Goal: Information Seeking & Learning: Learn about a topic

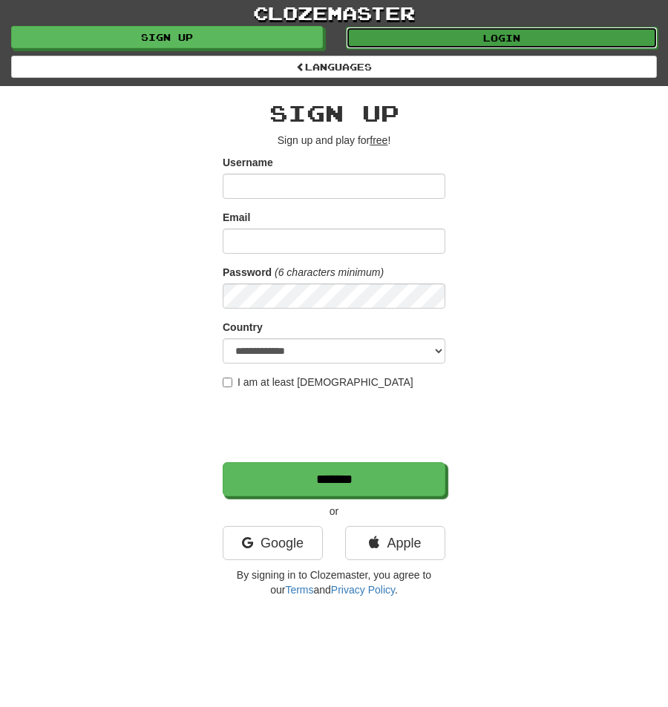
click at [407, 36] on link "Login" at bounding box center [502, 38] width 312 height 22
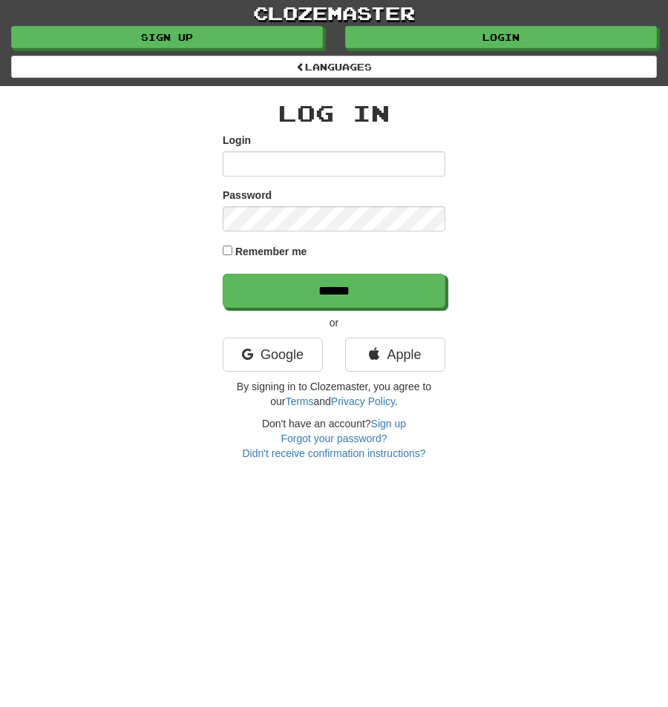
click at [314, 166] on input "Login" at bounding box center [334, 163] width 223 height 25
type input "**********"
click at [223, 274] on input "******" at bounding box center [334, 291] width 223 height 34
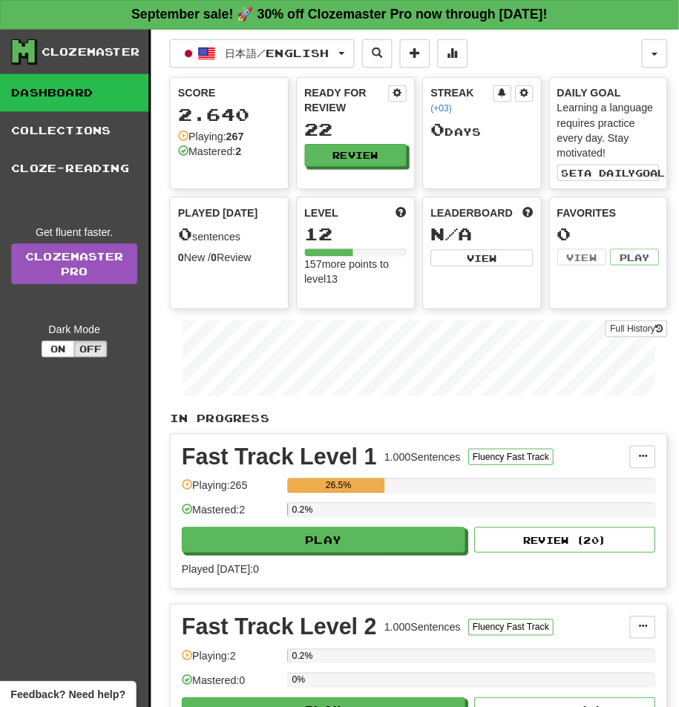
scroll to position [148, 0]
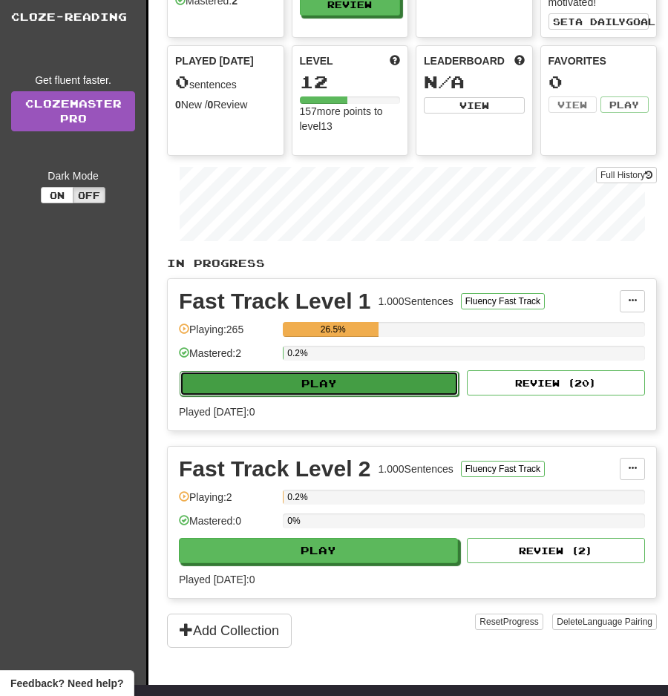
click at [394, 389] on button "Play" at bounding box center [319, 383] width 279 height 25
select select "**"
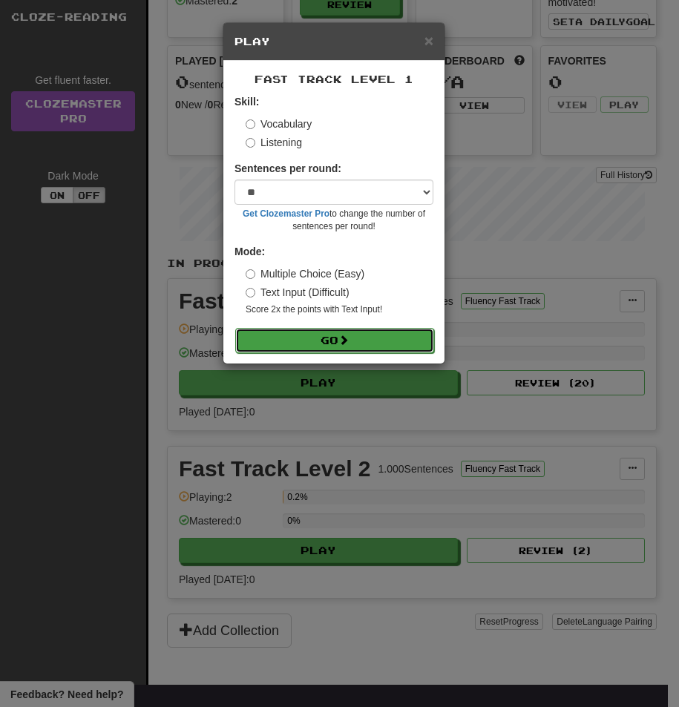
click at [371, 337] on button "Go" at bounding box center [334, 340] width 199 height 25
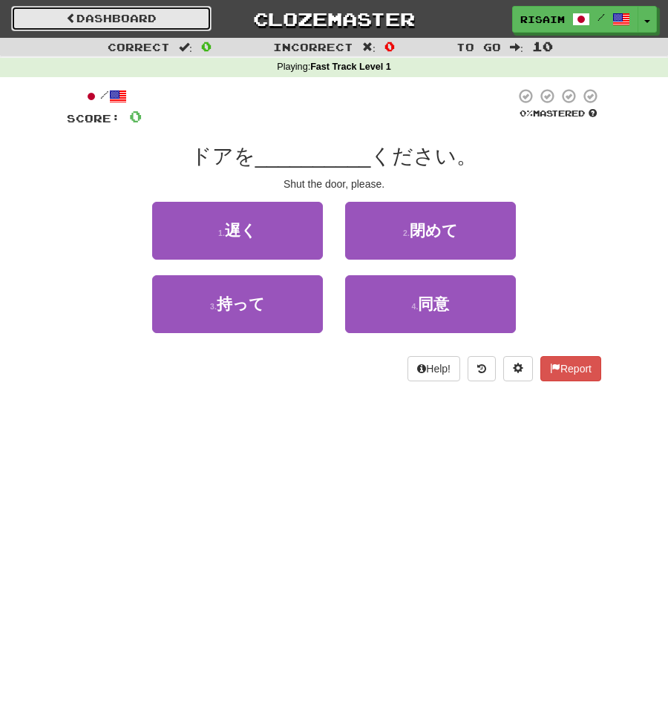
click at [57, 19] on link "Dashboard" at bounding box center [111, 18] width 200 height 25
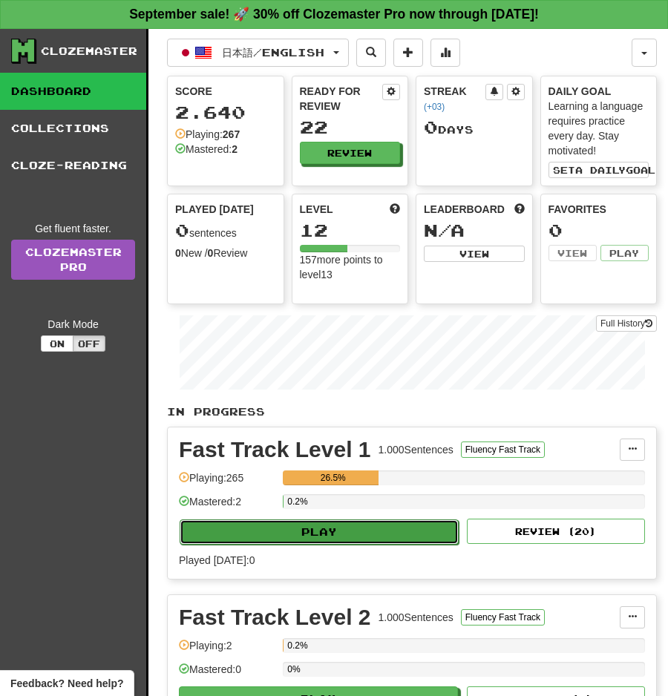
click at [345, 530] on button "Play" at bounding box center [319, 531] width 279 height 25
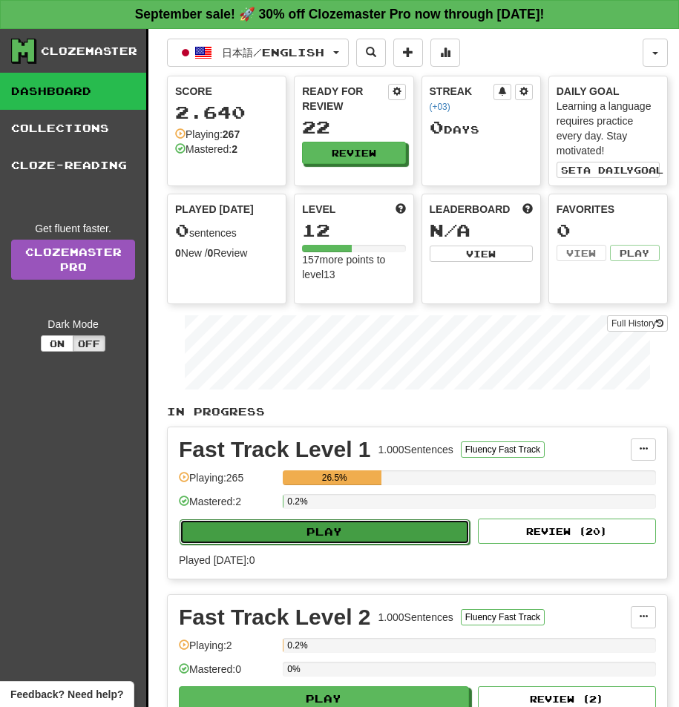
select select "**"
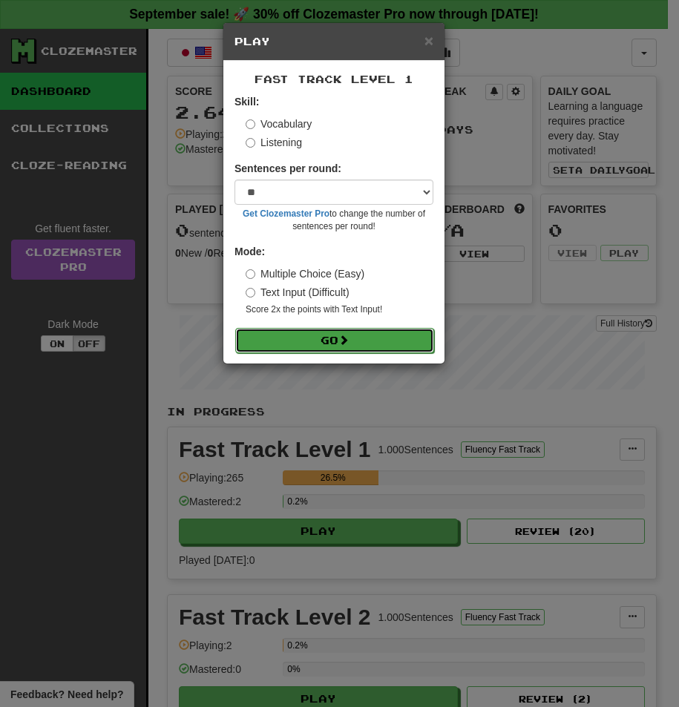
click at [298, 347] on button "Go" at bounding box center [334, 340] width 199 height 25
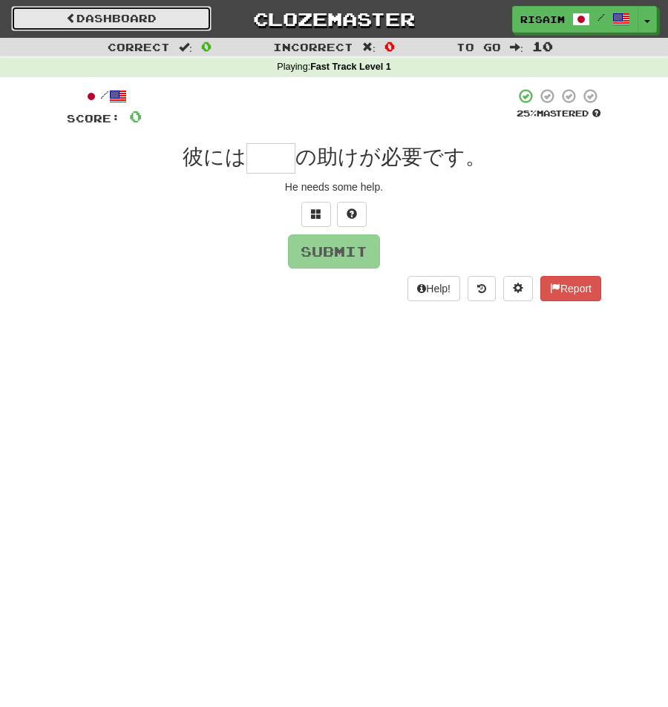
drag, startPoint x: 59, startPoint y: 24, endPoint x: 79, endPoint y: 52, distance: 34.2
click at [59, 24] on link "Dashboard" at bounding box center [111, 18] width 200 height 25
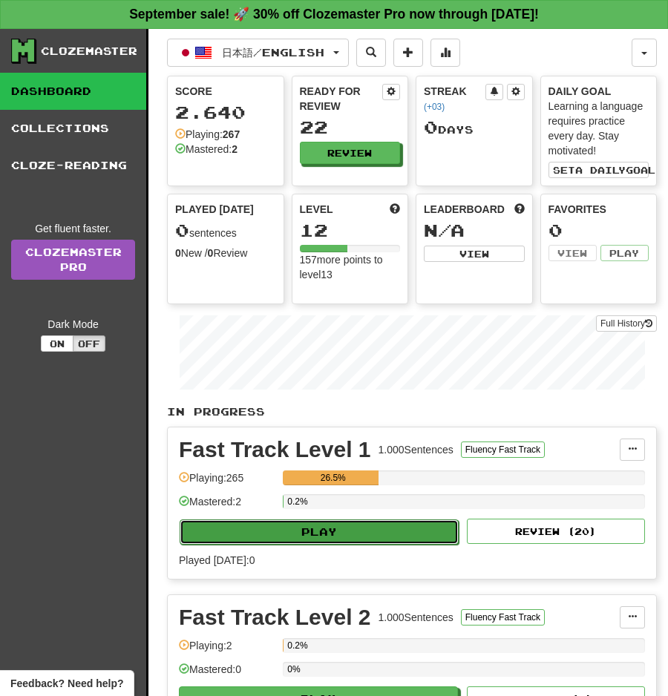
click at [375, 524] on button "Play" at bounding box center [319, 531] width 279 height 25
select select "**"
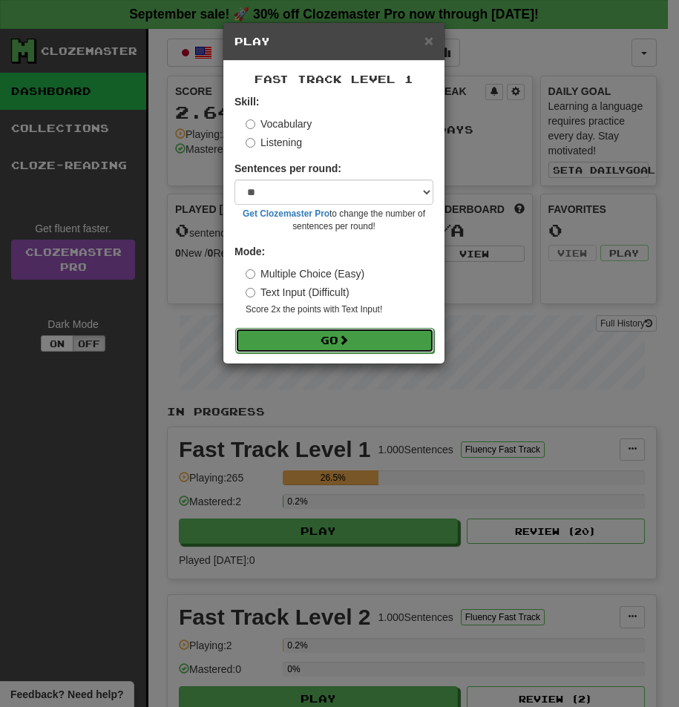
click at [352, 333] on button "Go" at bounding box center [334, 340] width 199 height 25
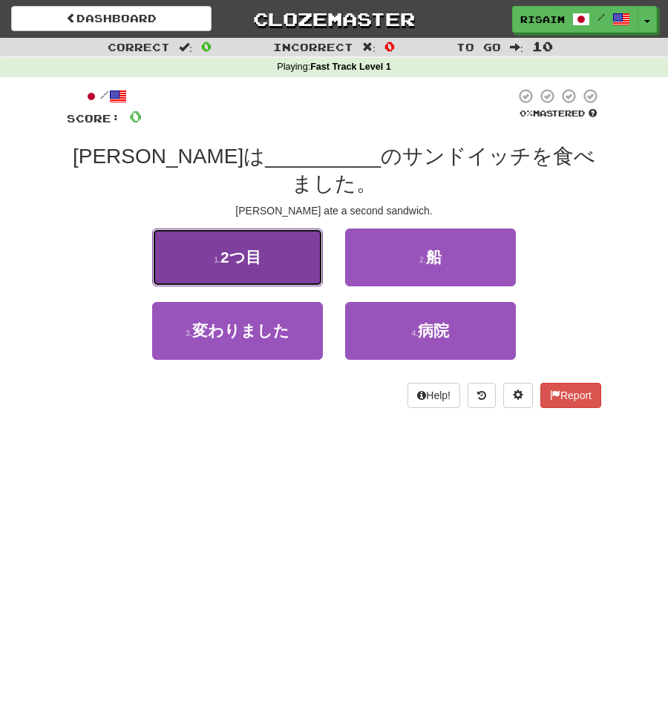
click at [293, 240] on button "1 . 2つ目" at bounding box center [237, 258] width 171 height 58
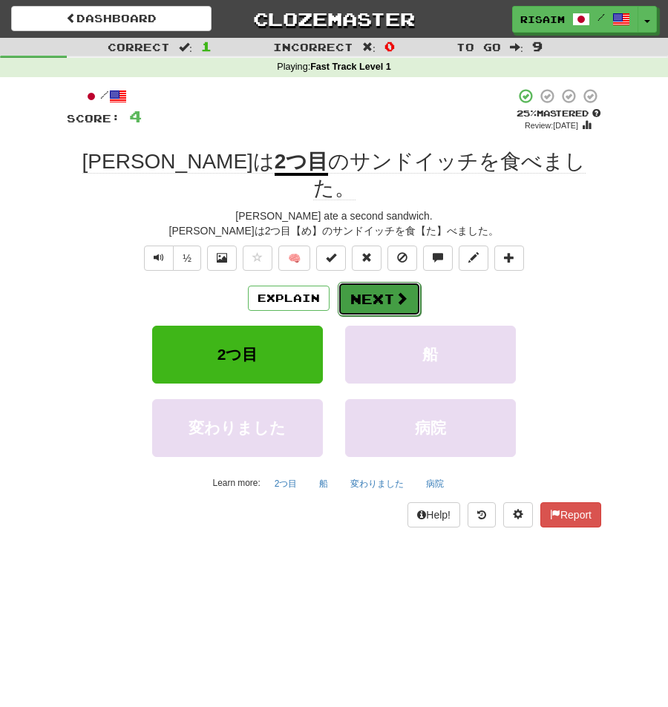
click at [371, 282] on button "Next" at bounding box center [379, 299] width 83 height 34
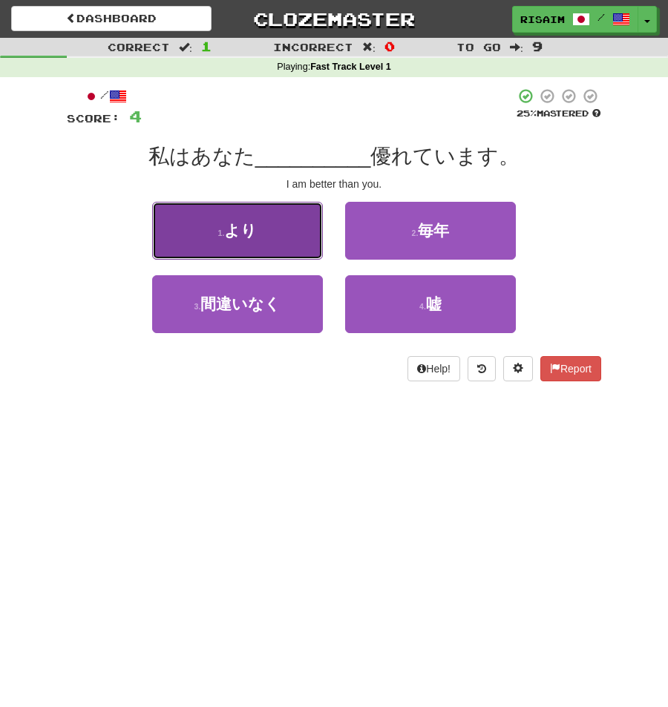
click at [293, 244] on button "1 . より" at bounding box center [237, 231] width 171 height 58
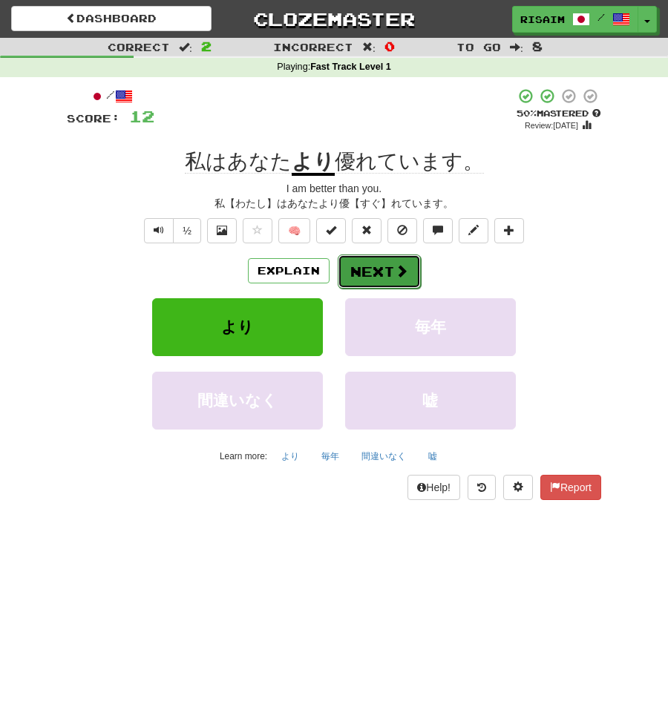
click at [393, 271] on button "Next" at bounding box center [379, 271] width 83 height 34
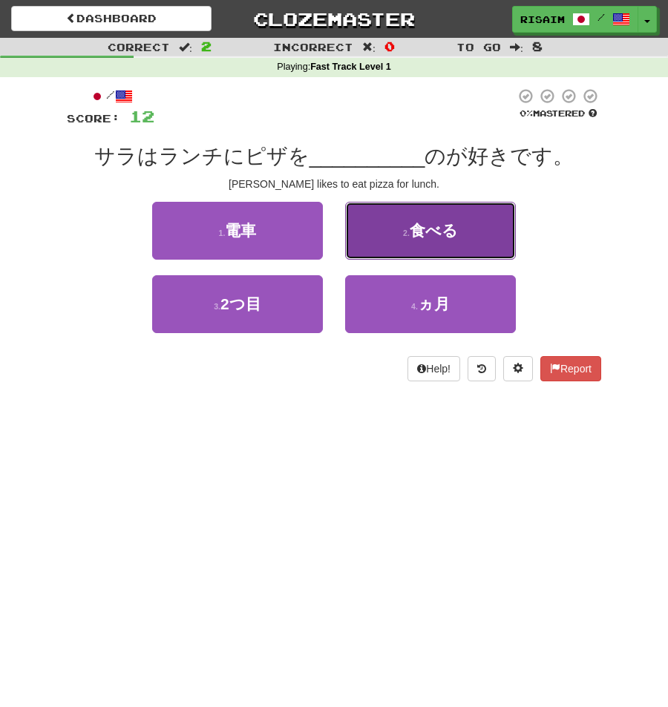
click at [444, 229] on span "食べる" at bounding box center [434, 230] width 48 height 17
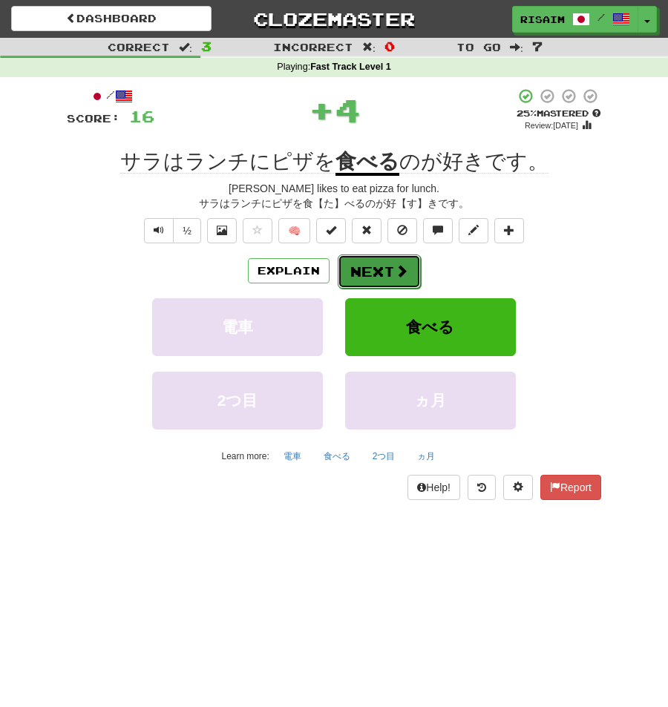
click at [352, 263] on button "Next" at bounding box center [379, 271] width 83 height 34
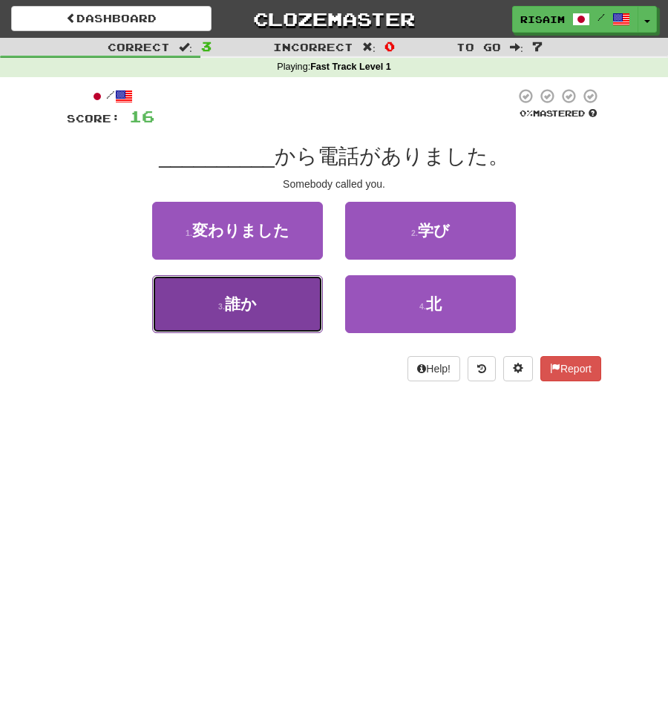
click at [293, 317] on button "3 . 誰か" at bounding box center [237, 304] width 171 height 58
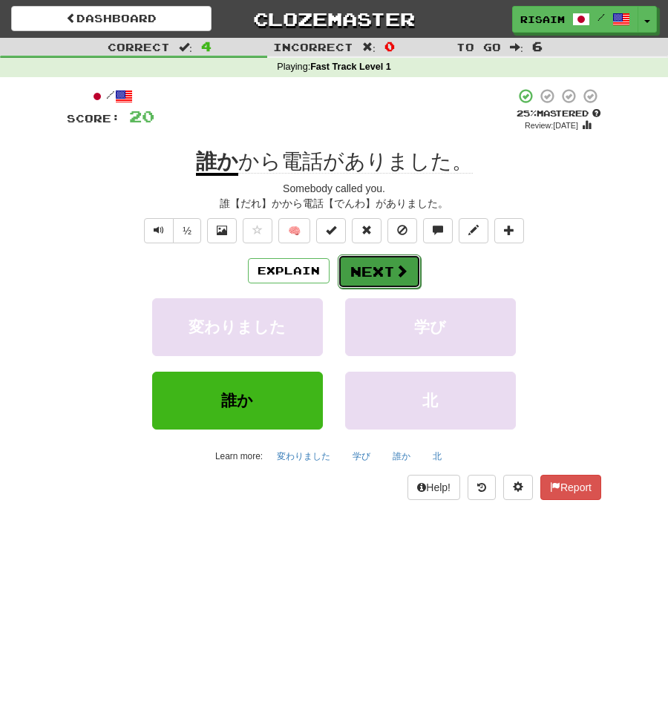
click at [395, 263] on button "Next" at bounding box center [379, 271] width 83 height 34
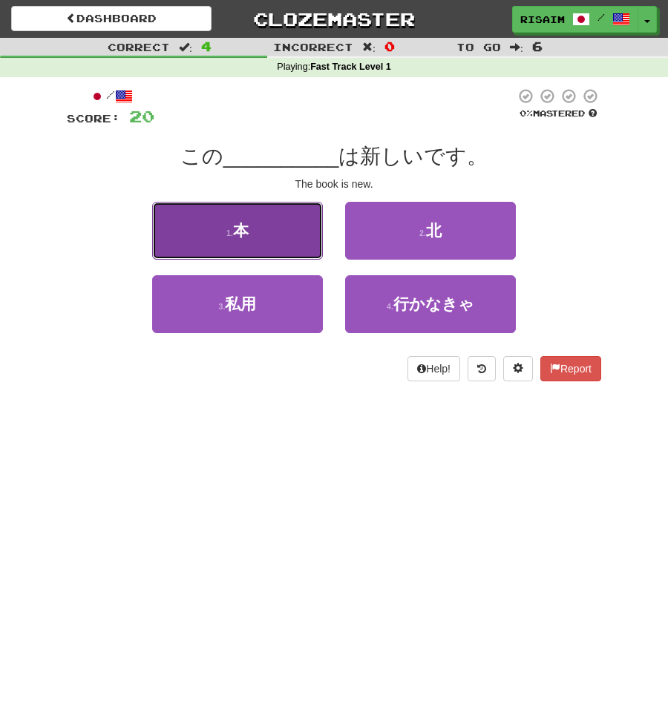
click at [269, 242] on button "1 . 本" at bounding box center [237, 231] width 171 height 58
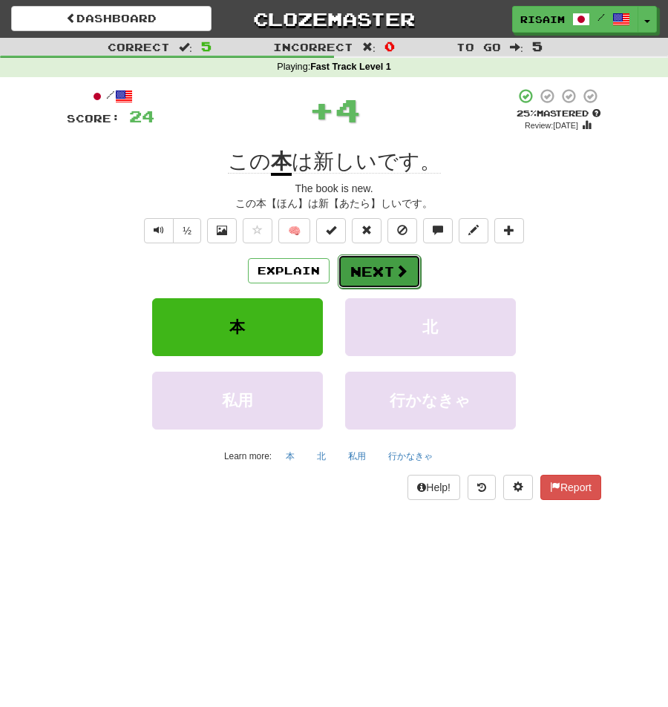
click at [396, 272] on span at bounding box center [401, 270] width 13 height 13
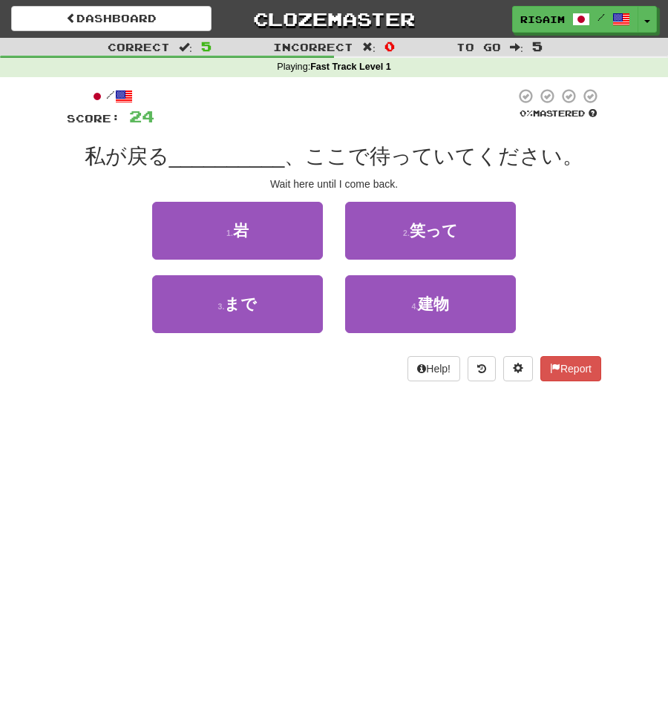
click at [141, 163] on span "私が戻る" at bounding box center [127, 156] width 85 height 23
drag, startPoint x: 147, startPoint y: 154, endPoint x: 128, endPoint y: 155, distance: 19.3
click at [128, 155] on span "私が戻る" at bounding box center [127, 156] width 85 height 23
drag, startPoint x: 473, startPoint y: 155, endPoint x: 375, endPoint y: 161, distance: 97.4
click at [375, 162] on span "、ここで待っていてください。" at bounding box center [433, 156] width 299 height 23
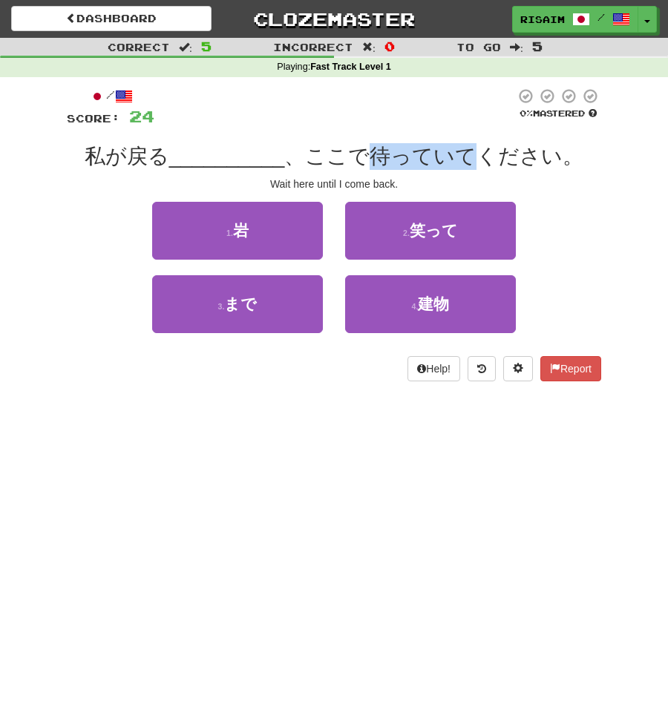
copy span "待っていて"
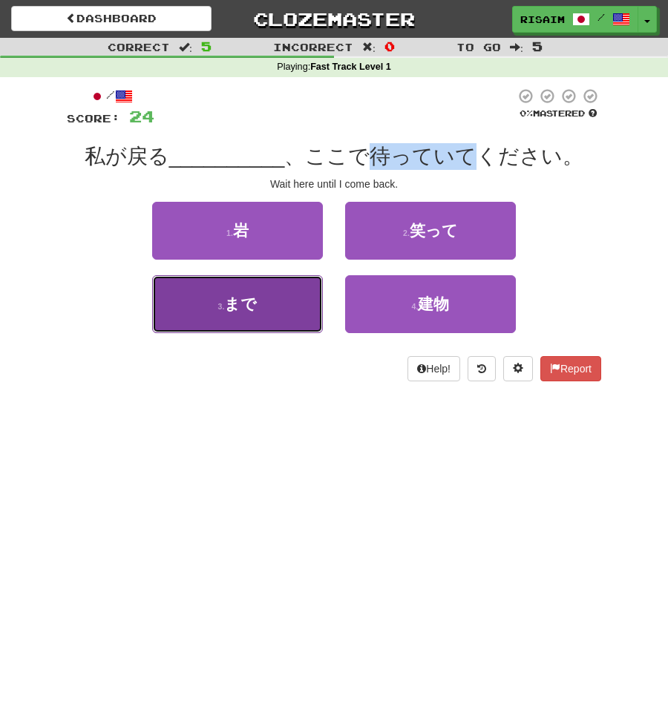
click at [229, 318] on button "3 . まで" at bounding box center [237, 304] width 171 height 58
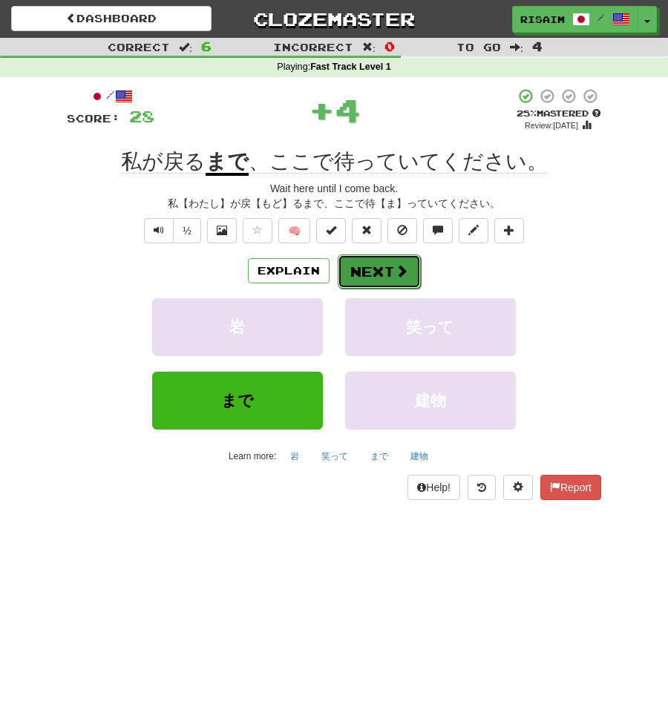
click at [367, 269] on button "Next" at bounding box center [379, 271] width 83 height 34
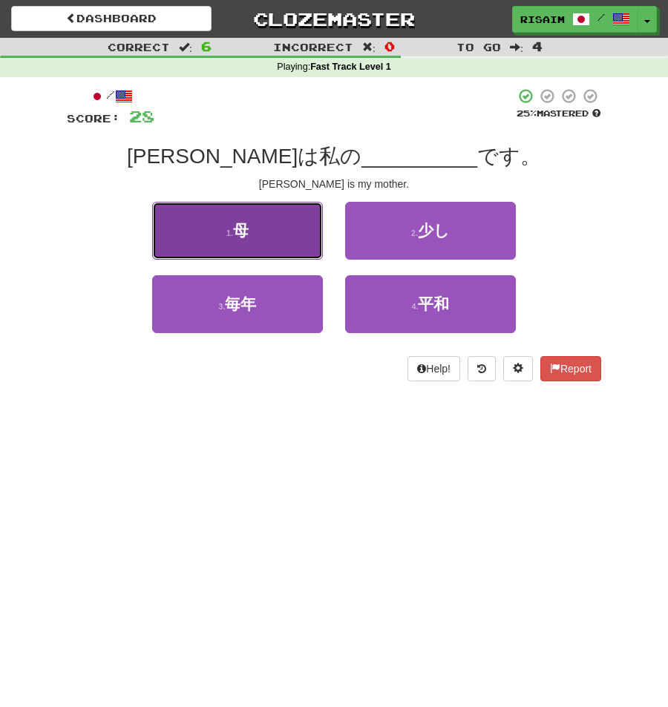
click at [290, 223] on button "1 . 母" at bounding box center [237, 231] width 171 height 58
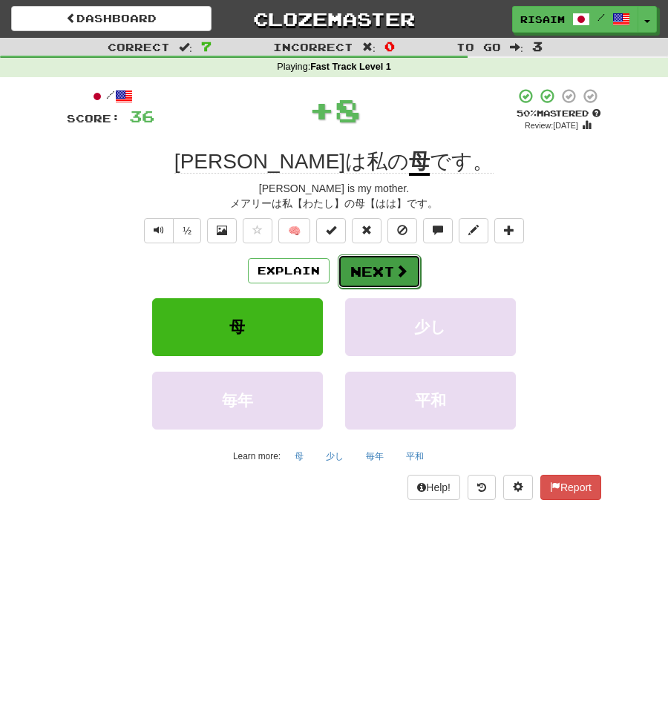
click at [403, 269] on span at bounding box center [401, 270] width 13 height 13
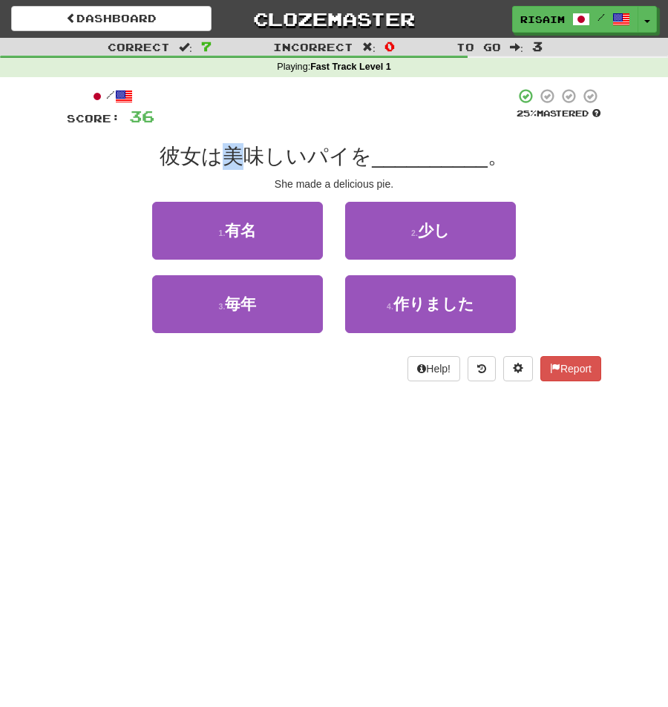
drag, startPoint x: 227, startPoint y: 152, endPoint x: 252, endPoint y: 154, distance: 24.5
click at [252, 154] on span "彼女は美味しいパイを" at bounding box center [266, 156] width 212 height 23
click at [386, 107] on div at bounding box center [334, 108] width 361 height 41
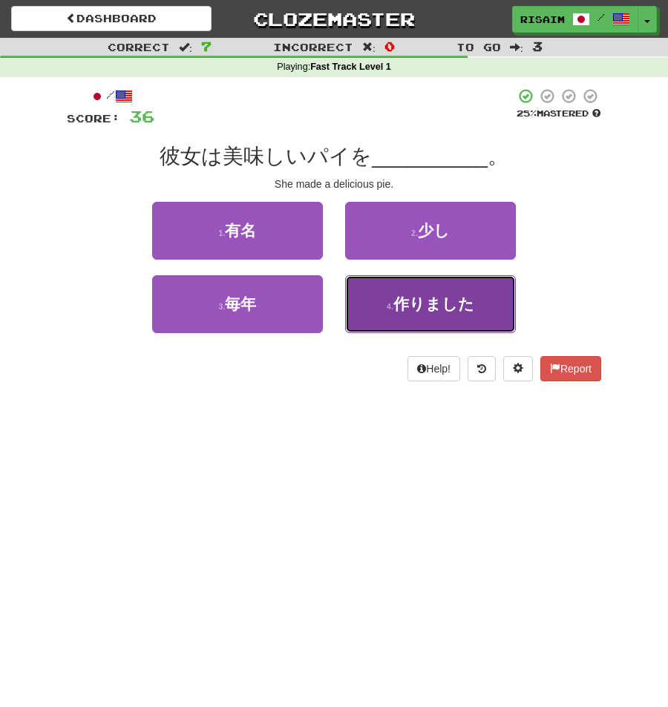
click at [430, 292] on button "4 . 作りました" at bounding box center [430, 304] width 171 height 58
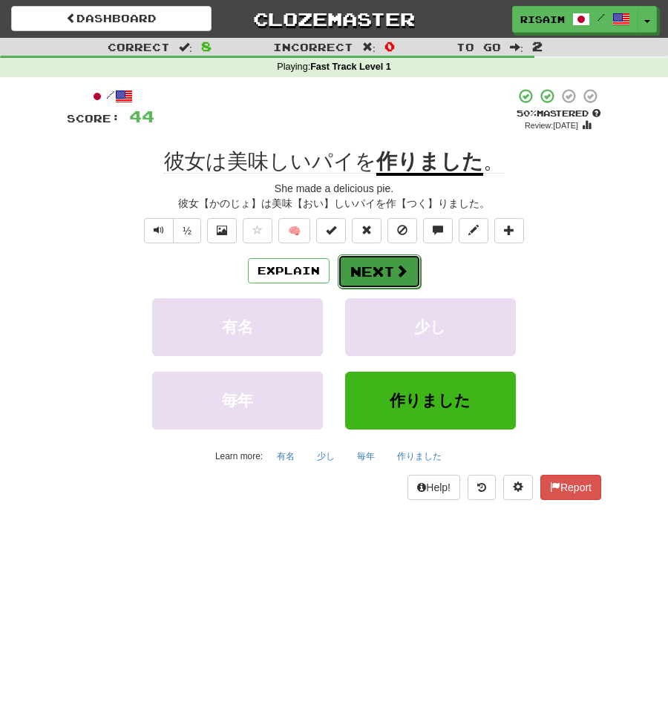
click at [363, 275] on button "Next" at bounding box center [379, 271] width 83 height 34
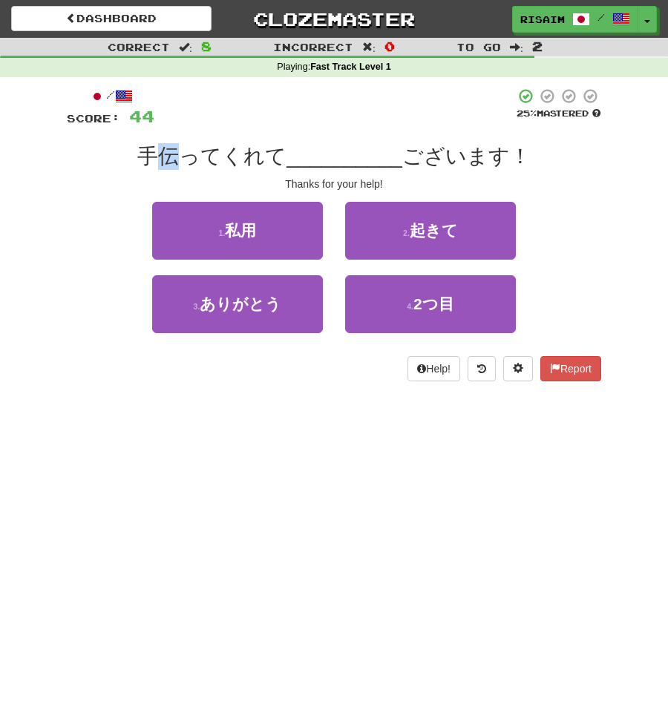
drag, startPoint x: 165, startPoint y: 157, endPoint x: 186, endPoint y: 152, distance: 21.4
click at [183, 154] on span "手伝ってくれて" at bounding box center [211, 156] width 149 height 23
click at [384, 98] on div at bounding box center [334, 108] width 361 height 41
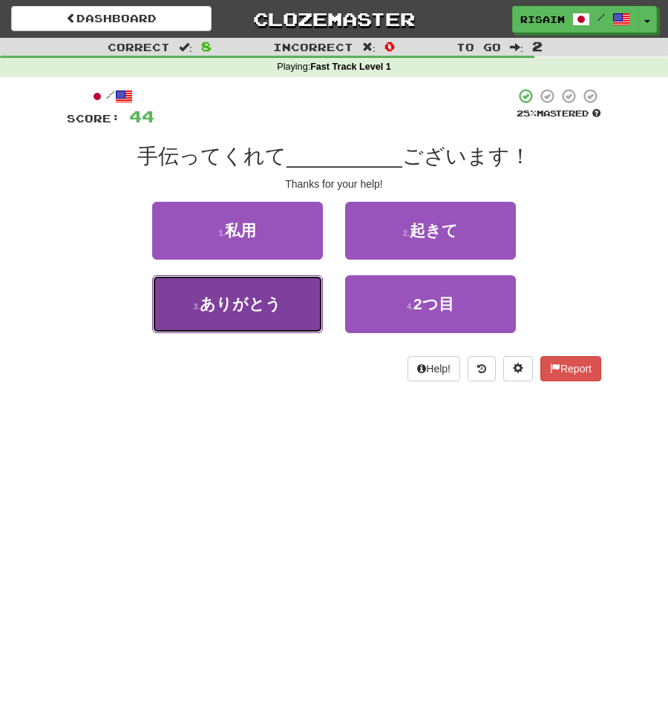
click at [275, 315] on button "3 . ありがとう" at bounding box center [237, 304] width 171 height 58
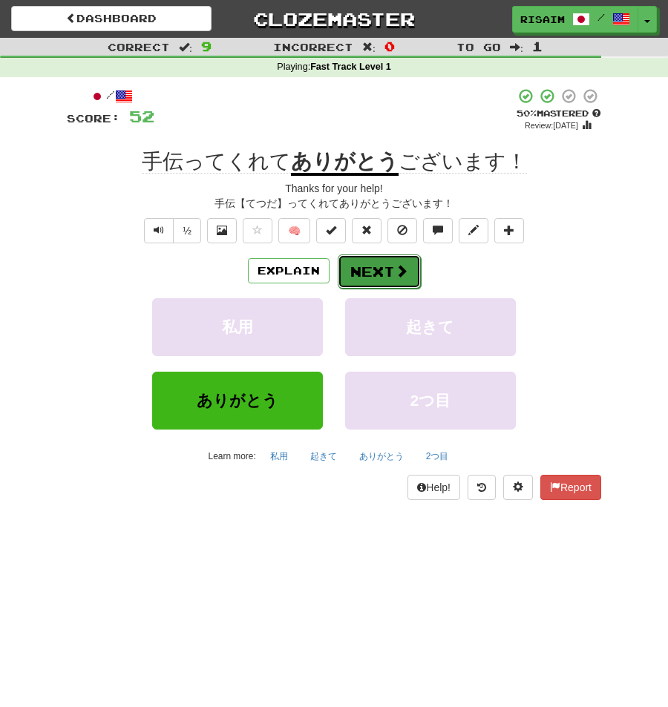
click at [358, 276] on button "Next" at bounding box center [379, 271] width 83 height 34
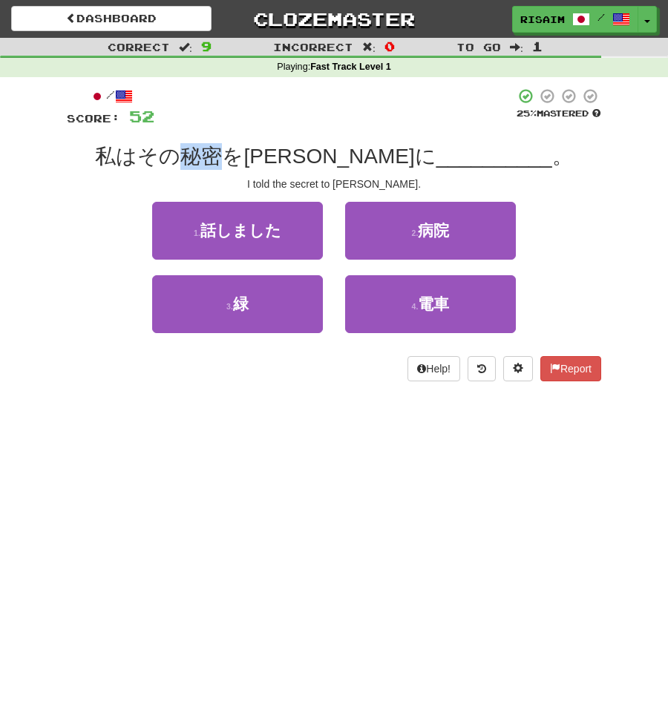
drag, startPoint x: 245, startPoint y: 157, endPoint x: 286, endPoint y: 159, distance: 40.9
click at [286, 159] on span "私はその秘密をトムに" at bounding box center [265, 156] width 341 height 23
click at [106, 181] on div "I told the secret to Tom." at bounding box center [334, 184] width 534 height 15
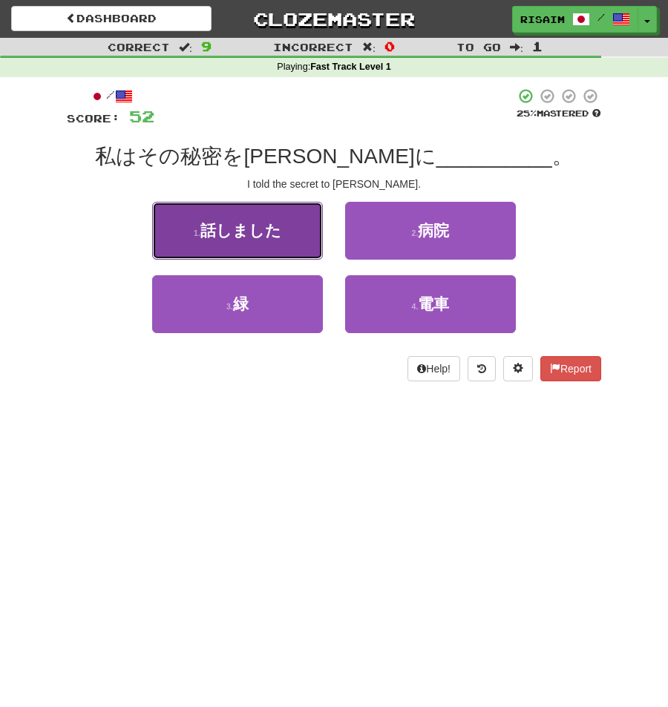
click at [287, 235] on button "1 . 話しました" at bounding box center [237, 231] width 171 height 58
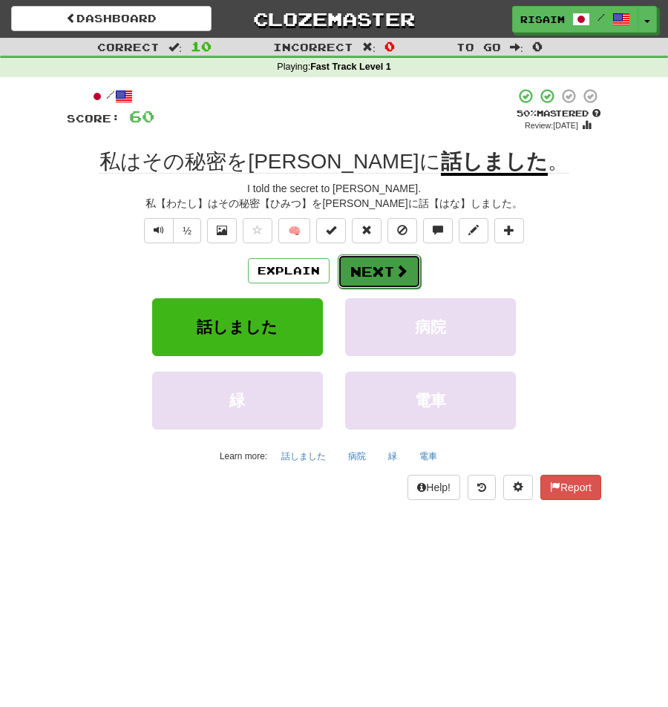
click at [375, 267] on button "Next" at bounding box center [379, 271] width 83 height 34
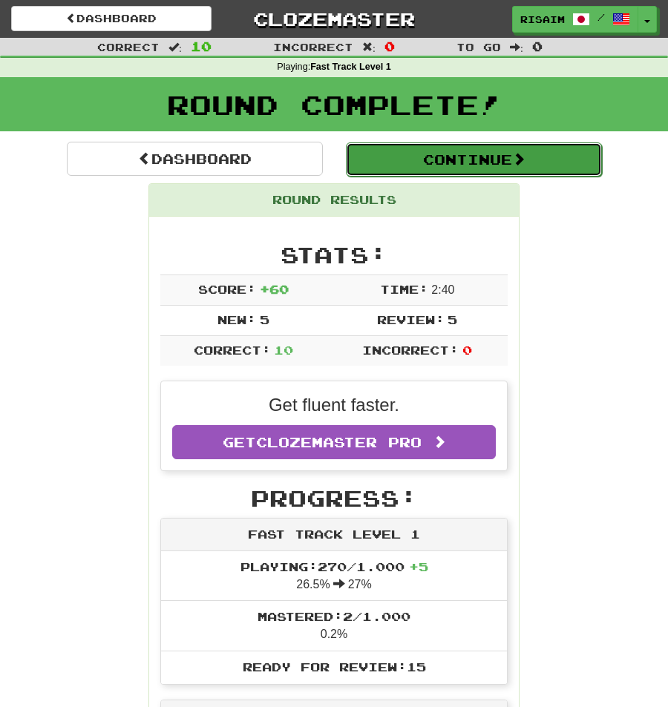
click at [513, 163] on button "Continue" at bounding box center [474, 159] width 256 height 34
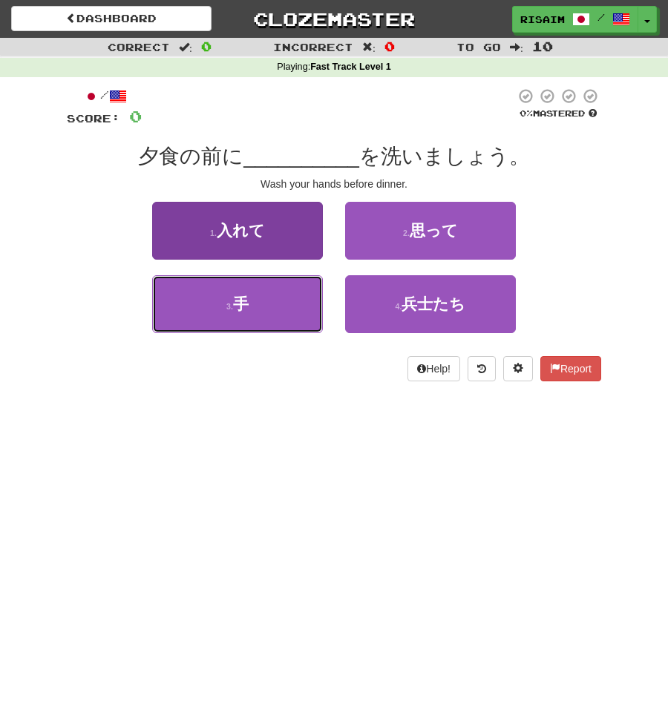
click at [237, 308] on span "手" at bounding box center [241, 303] width 16 height 17
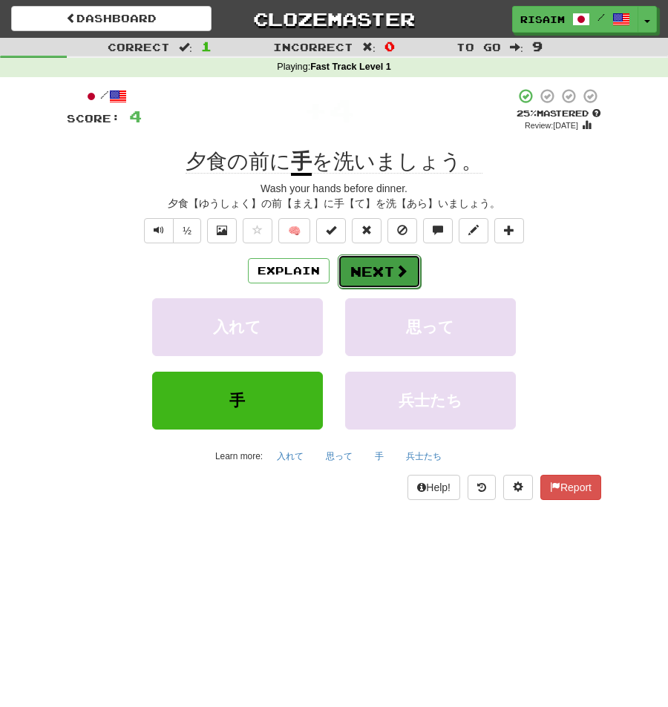
click at [404, 275] on span at bounding box center [401, 270] width 13 height 13
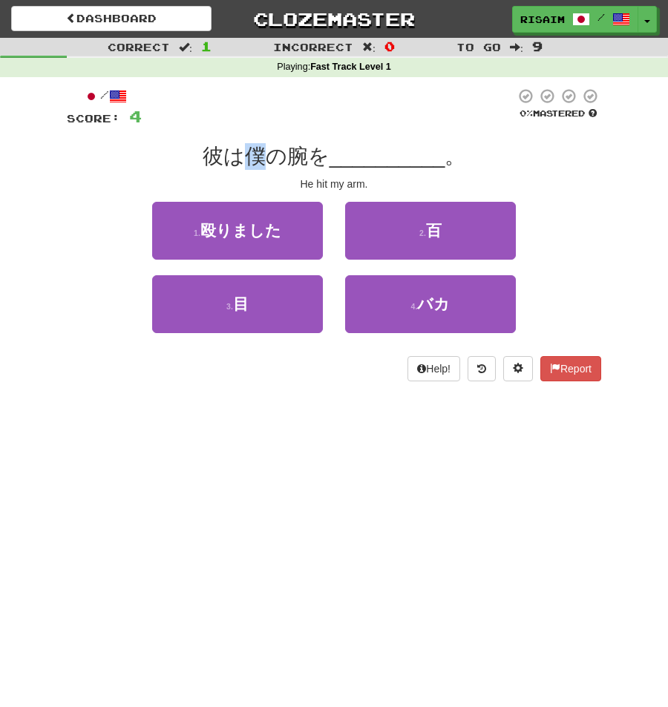
drag, startPoint x: 246, startPoint y: 154, endPoint x: 273, endPoint y: 157, distance: 26.9
click at [273, 157] on span "彼は僕の腕を" at bounding box center [266, 156] width 127 height 23
click at [463, 144] on div "/ Score: 4 0 % Mastered 彼は僕の腕を __________ 。 He hit my arm. 1 . 殴りました 2 . 百 3 . …" at bounding box center [334, 235] width 534 height 294
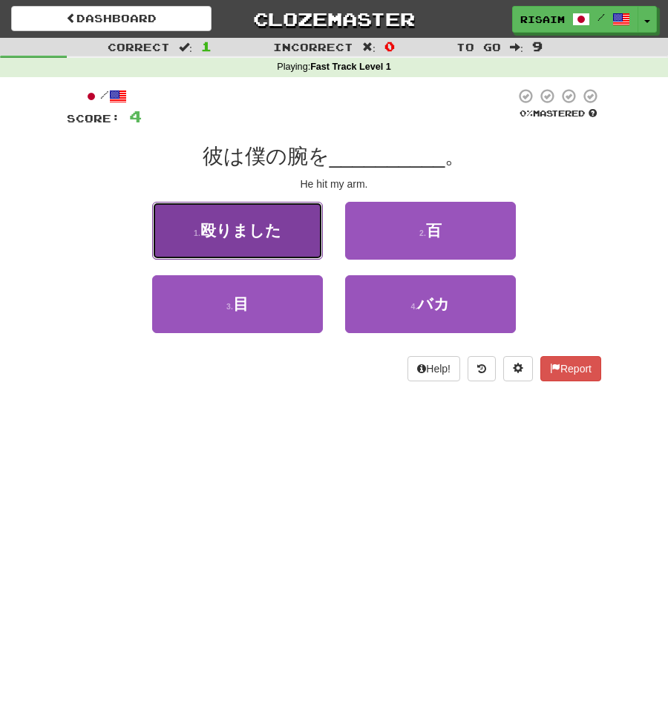
click at [188, 235] on button "1 . 殴りました" at bounding box center [237, 231] width 171 height 58
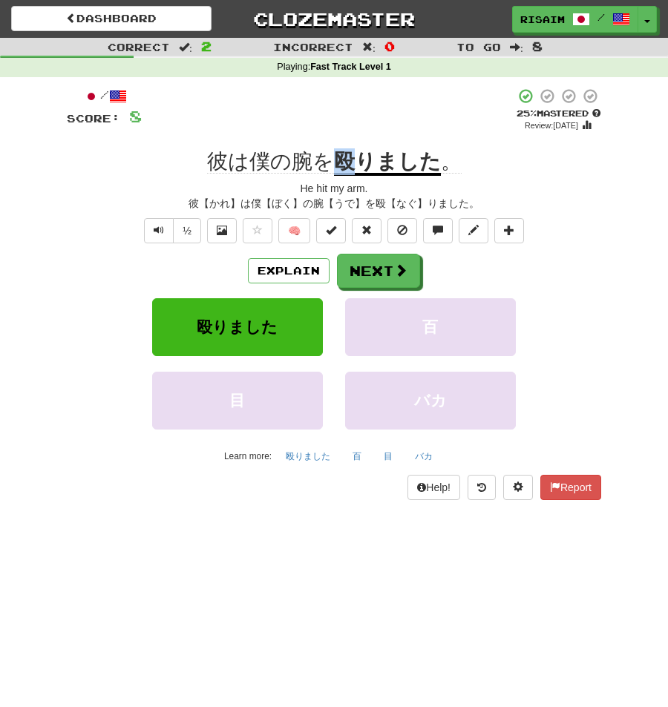
drag, startPoint x: 330, startPoint y: 154, endPoint x: 361, endPoint y: 151, distance: 30.5
click at [361, 151] on span "彼は僕の腕を 殴りました 。" at bounding box center [334, 163] width 254 height 26
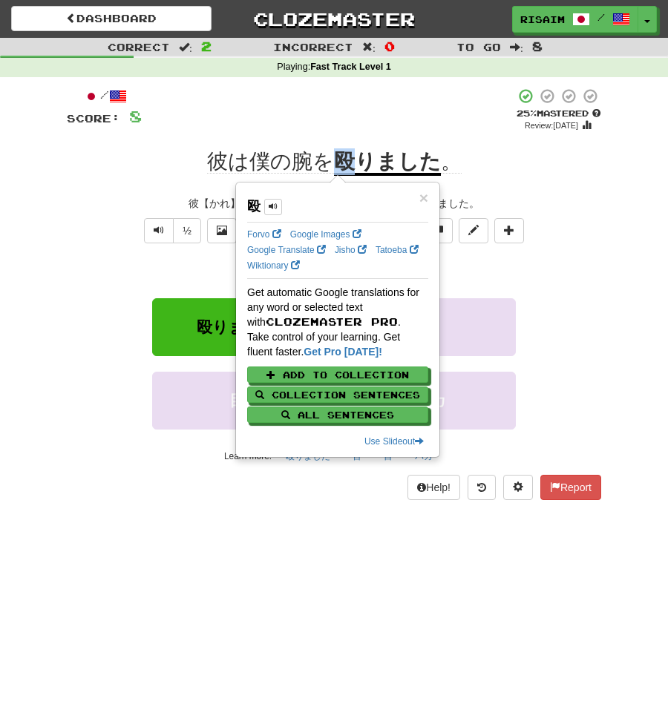
copy u "殴"
click at [189, 585] on div "Dashboard Clozemaster risaim / Toggle Dropdown Dashboard Leaderboard Activity F…" at bounding box center [334, 353] width 668 height 707
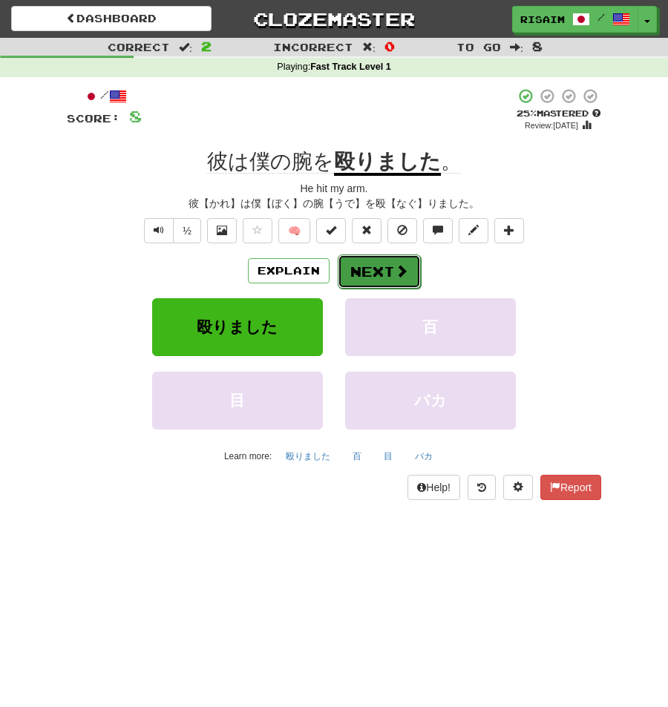
click at [393, 278] on button "Next" at bounding box center [379, 271] width 83 height 34
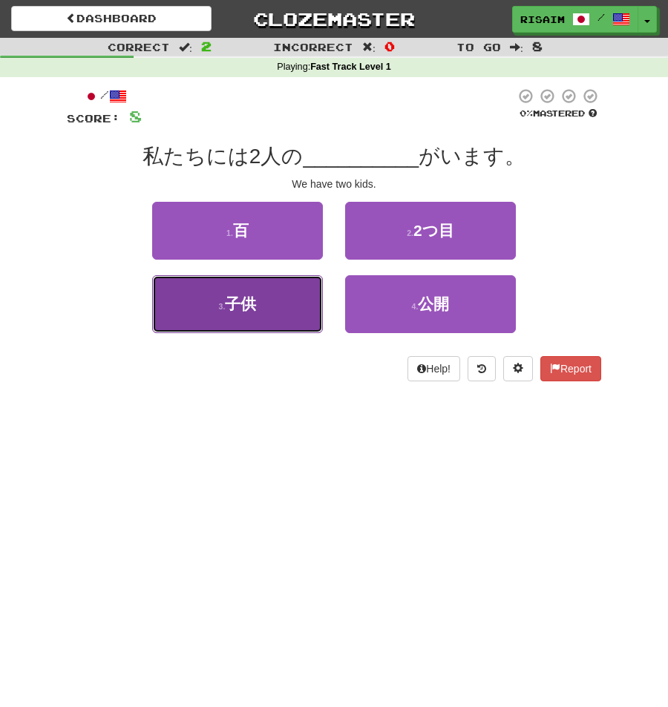
click at [262, 312] on button "3 . 子供" at bounding box center [237, 304] width 171 height 58
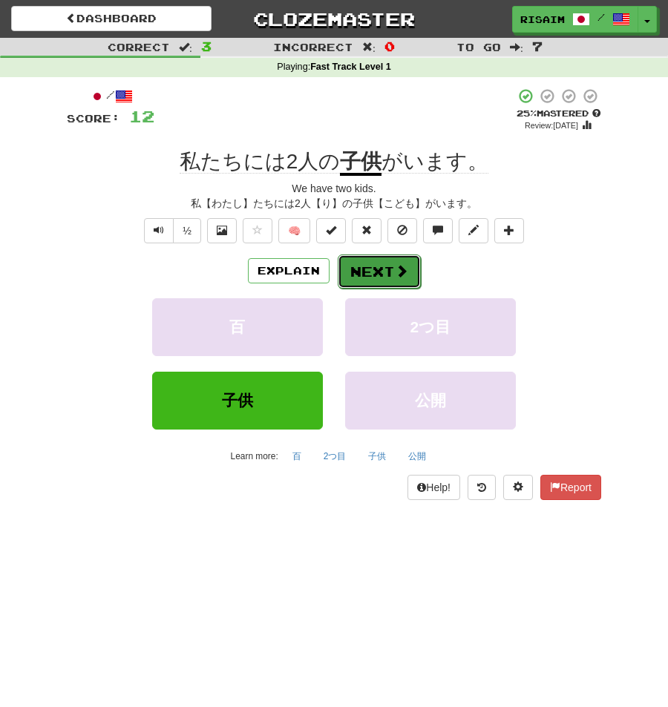
click at [366, 278] on button "Next" at bounding box center [379, 271] width 83 height 34
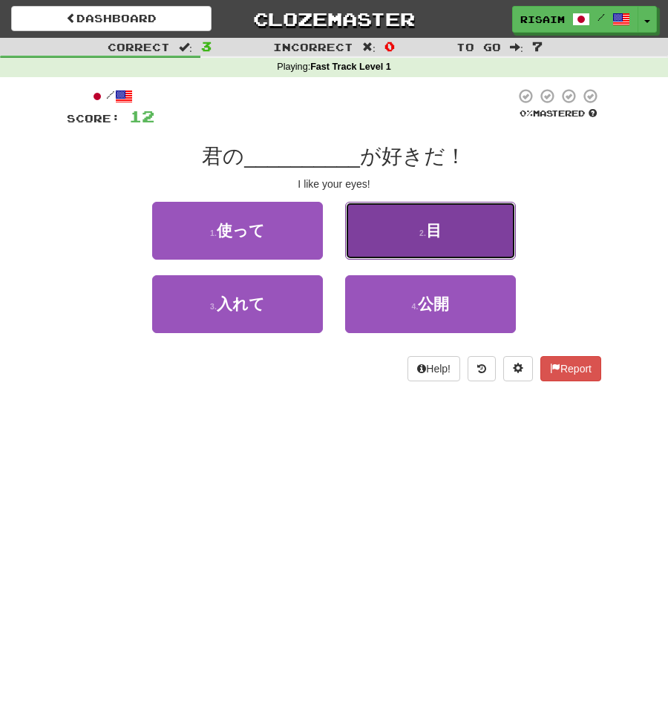
click at [444, 235] on button "2 . 目" at bounding box center [430, 231] width 171 height 58
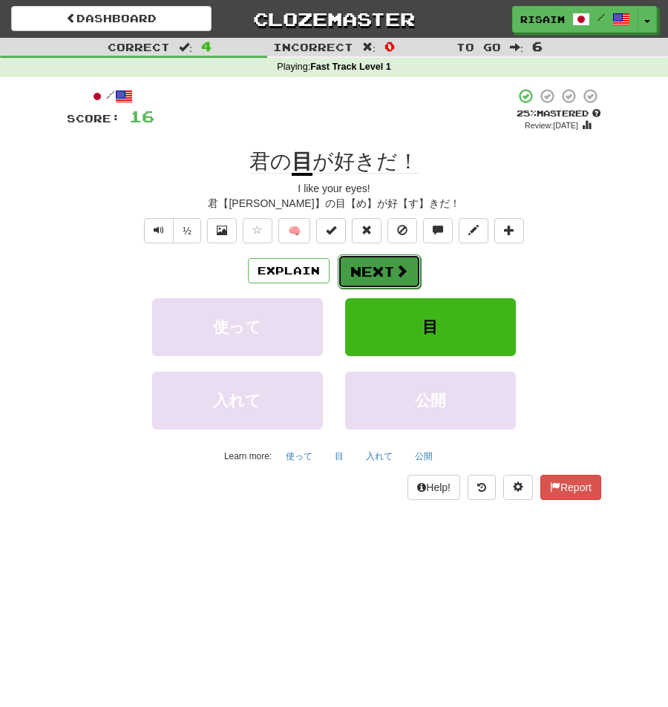
click at [391, 272] on button "Next" at bounding box center [379, 271] width 83 height 34
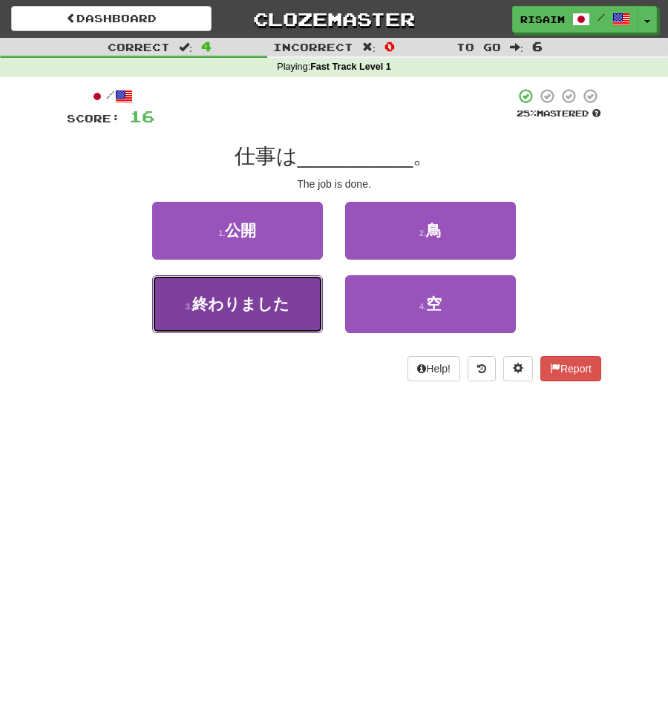
click at [302, 302] on button "3 . 終わりました" at bounding box center [237, 304] width 171 height 58
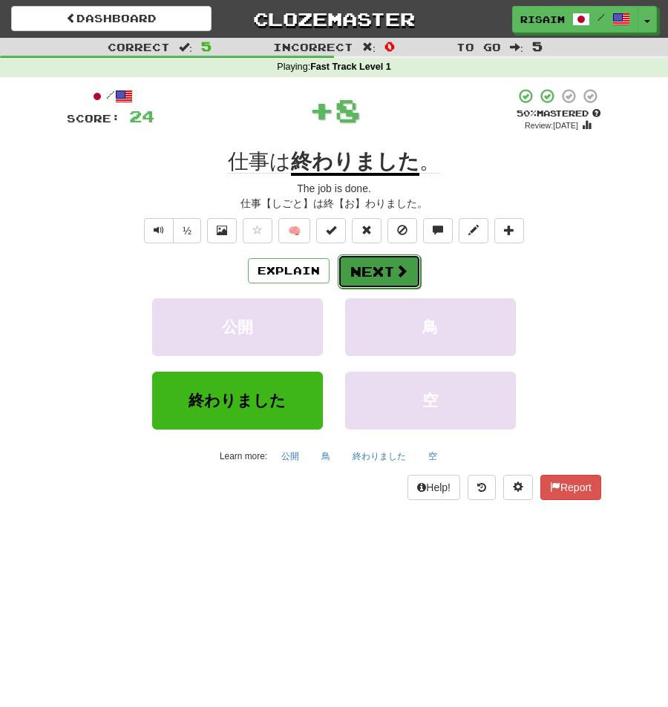
click at [398, 272] on span at bounding box center [401, 270] width 13 height 13
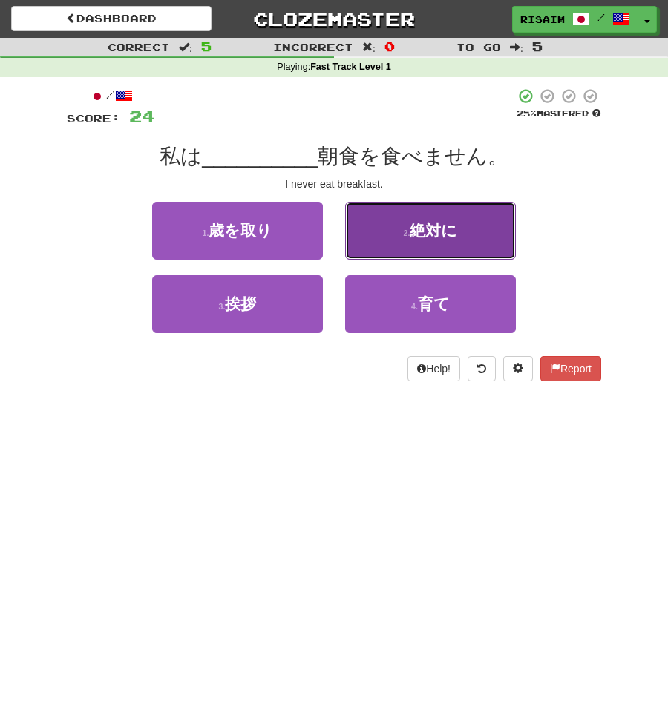
click at [429, 241] on button "2 . 絶対に" at bounding box center [430, 231] width 171 height 58
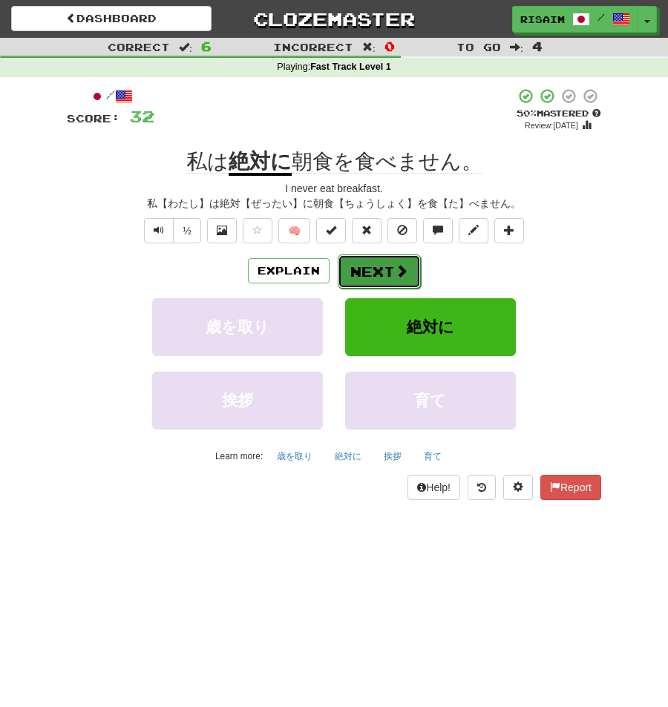
click at [388, 274] on button "Next" at bounding box center [379, 271] width 83 height 34
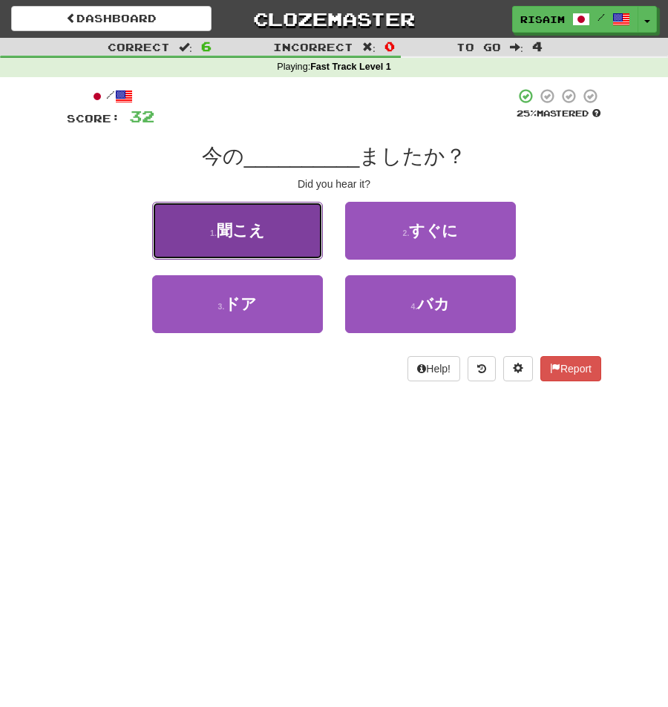
click at [265, 245] on button "1 . 聞こえ" at bounding box center [237, 231] width 171 height 58
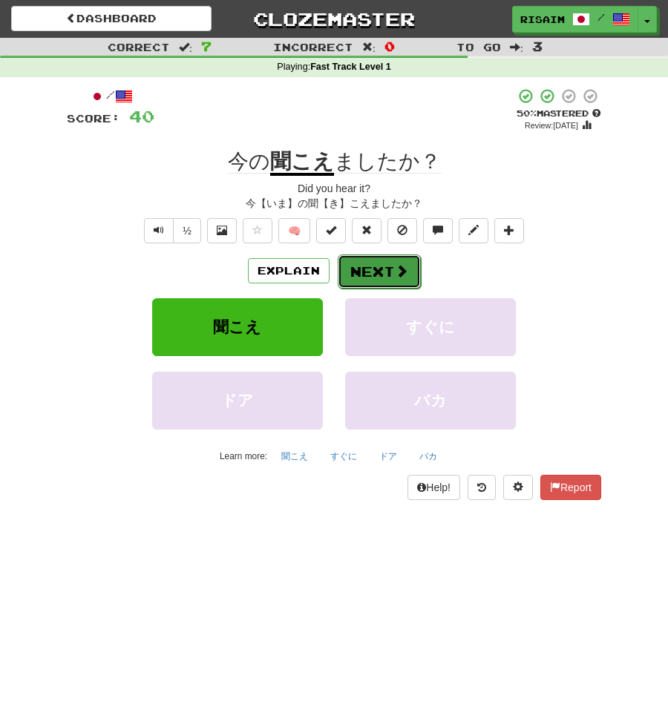
click at [364, 269] on button "Next" at bounding box center [379, 271] width 83 height 34
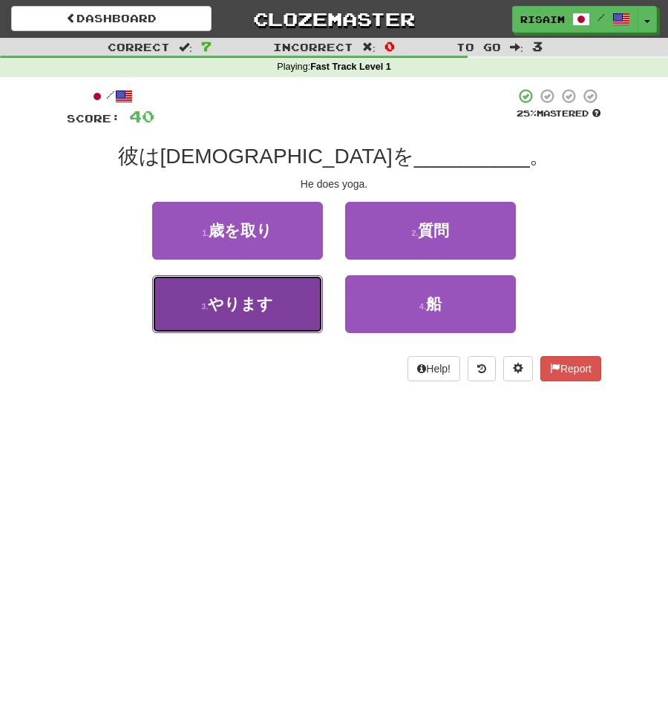
click at [269, 319] on button "3 . やります" at bounding box center [237, 304] width 171 height 58
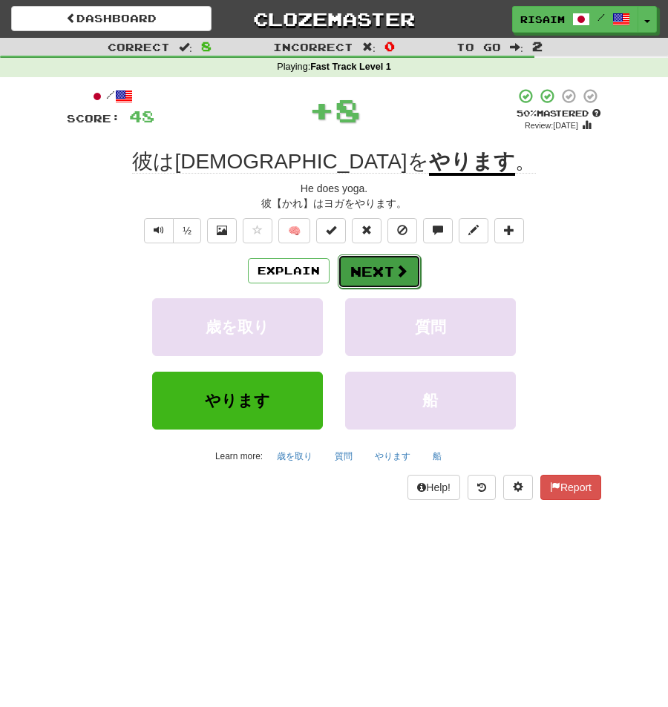
click at [363, 275] on button "Next" at bounding box center [379, 271] width 83 height 34
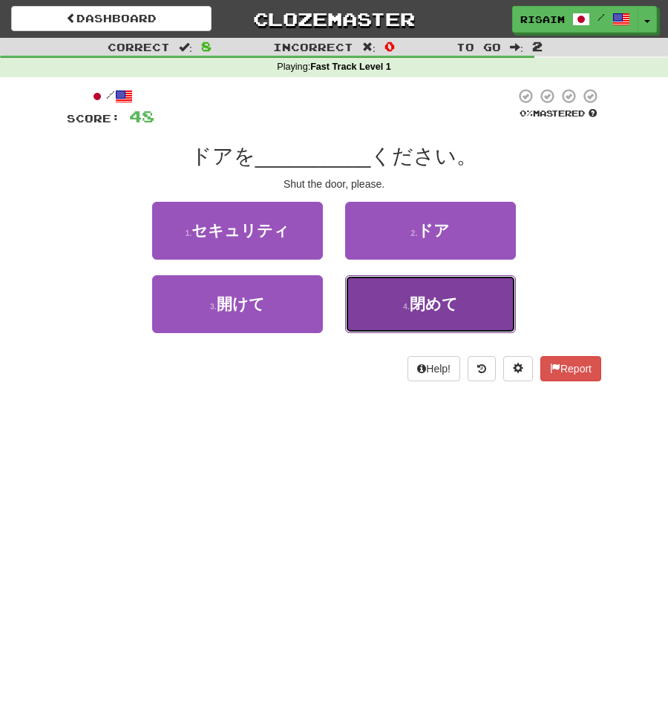
click at [440, 321] on button "4 . 閉めて" at bounding box center [430, 304] width 171 height 58
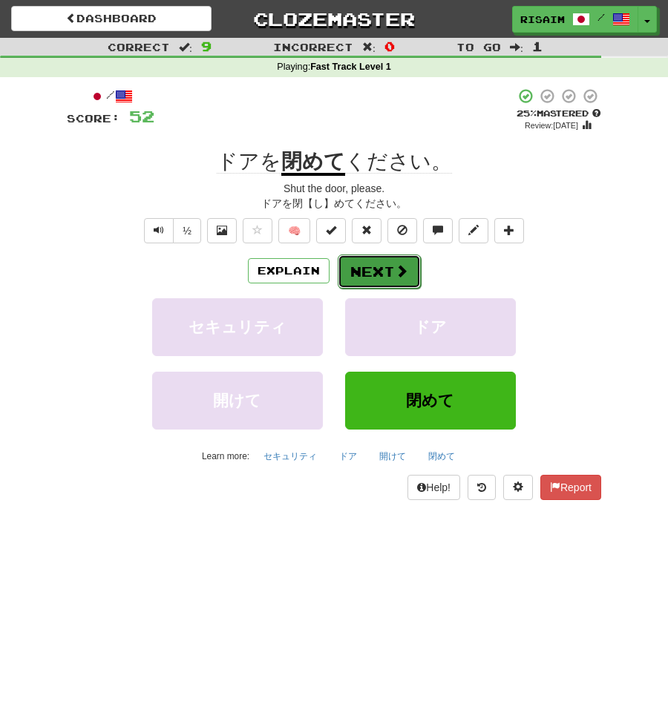
click at [386, 277] on button "Next" at bounding box center [379, 271] width 83 height 34
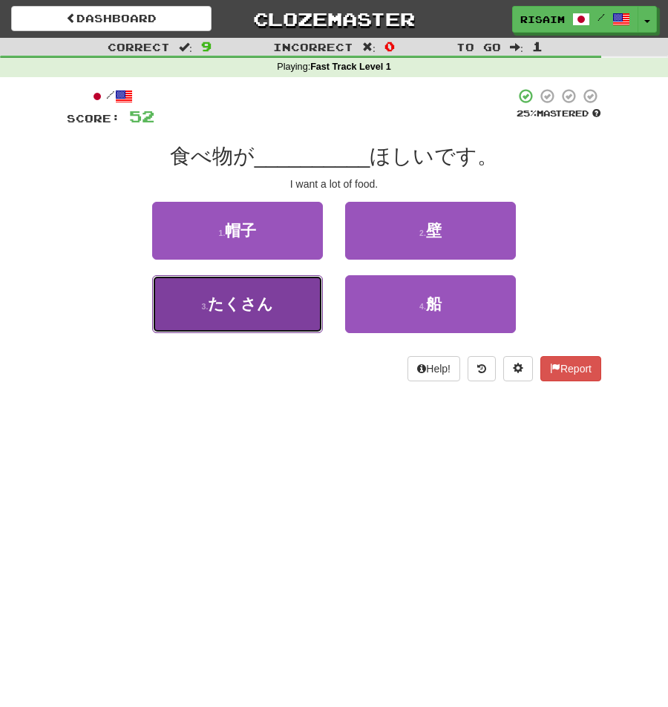
click at [296, 305] on button "3 . たくさん" at bounding box center [237, 304] width 171 height 58
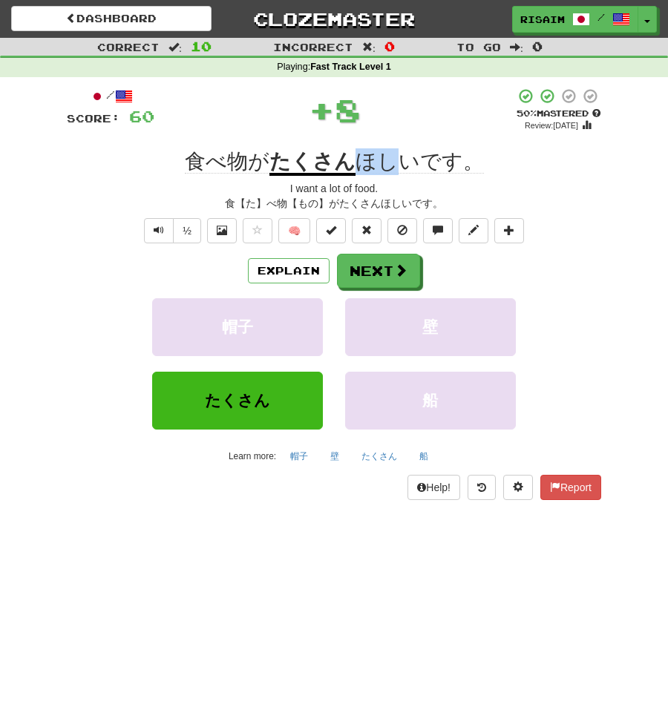
drag, startPoint x: 377, startPoint y: 159, endPoint x: 393, endPoint y: 157, distance: 16.4
click at [393, 158] on span "ほしいです。" at bounding box center [419, 162] width 128 height 24
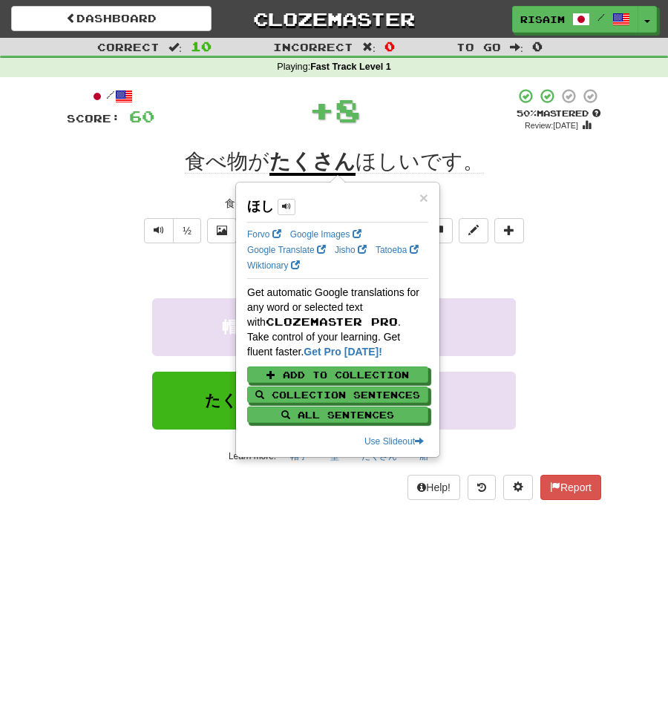
click at [565, 181] on div "/ Score: 60 + 8 50 % Mastered Review: 2025-09-26 食べ物が たくさん ほしいです。 I want a lot …" at bounding box center [334, 294] width 534 height 413
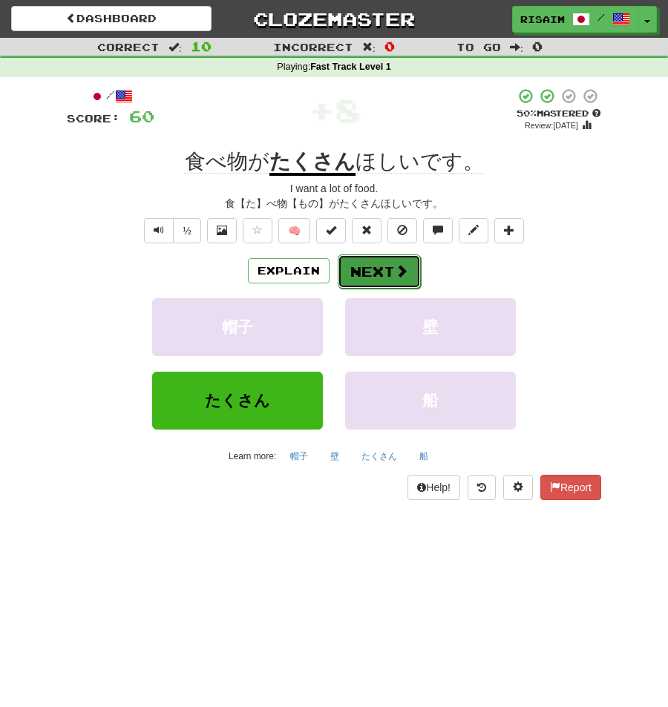
click at [381, 278] on button "Next" at bounding box center [379, 271] width 83 height 34
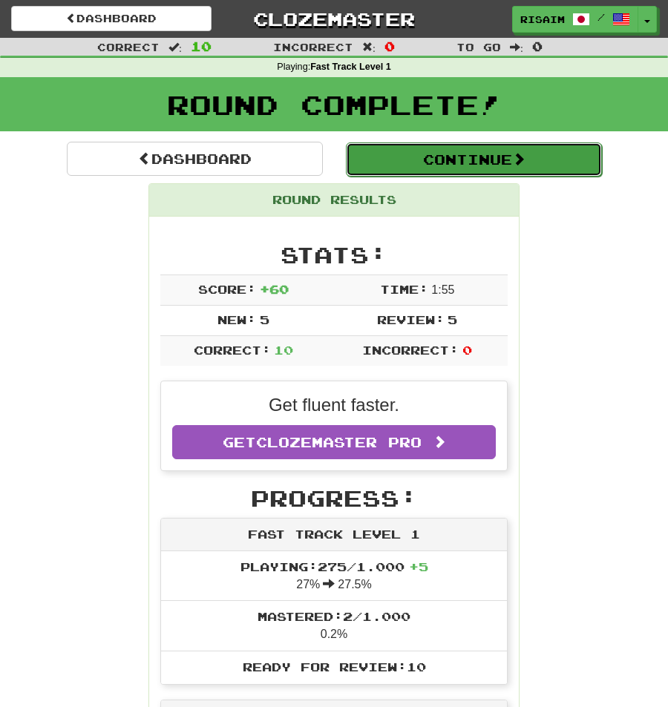
click at [444, 159] on button "Continue" at bounding box center [474, 159] width 256 height 34
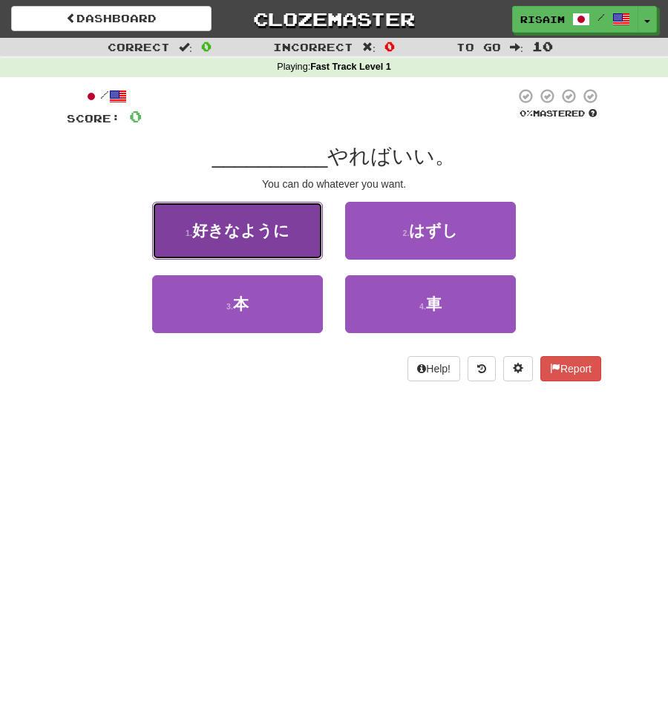
click at [240, 238] on span "好きなように" at bounding box center [240, 230] width 97 height 17
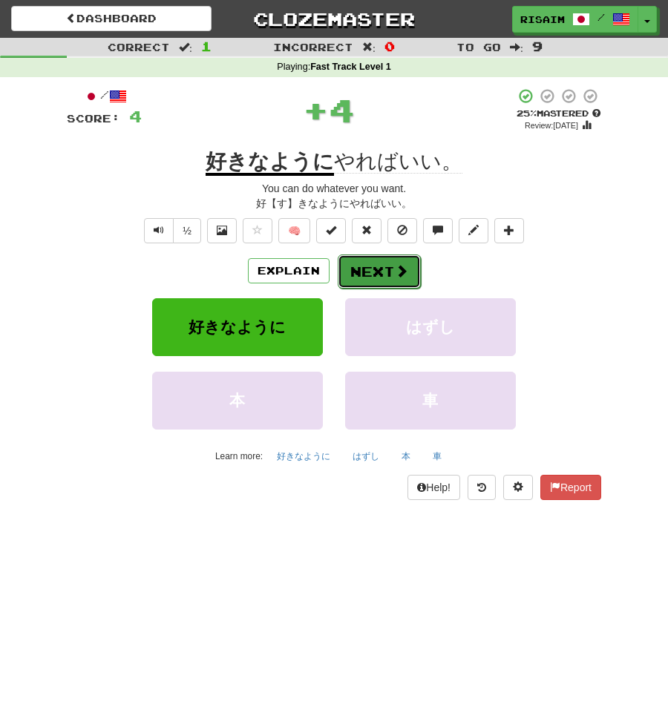
click at [371, 272] on button "Next" at bounding box center [379, 271] width 83 height 34
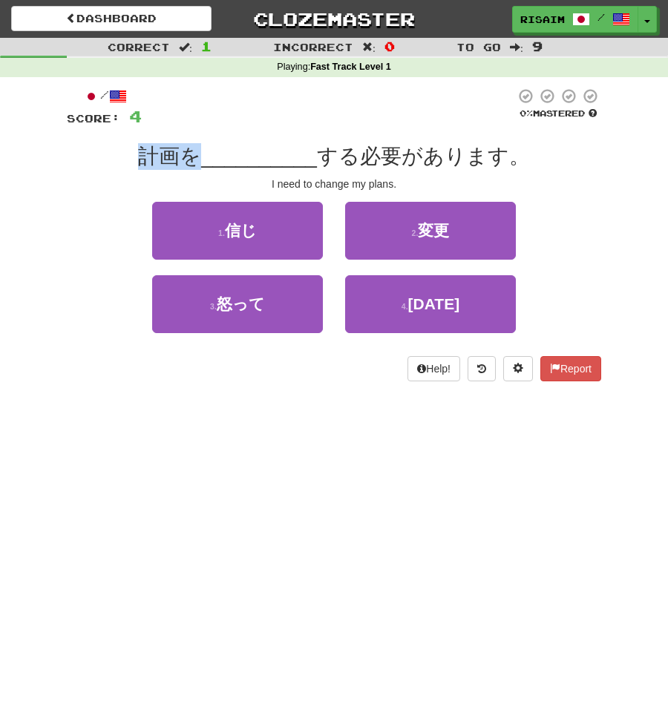
drag, startPoint x: 162, startPoint y: 160, endPoint x: 197, endPoint y: 154, distance: 34.5
click at [195, 157] on span "計画を" at bounding box center [169, 156] width 63 height 23
click at [317, 145] on span "__________" at bounding box center [259, 156] width 116 height 23
drag, startPoint x: 358, startPoint y: 157, endPoint x: 392, endPoint y: 160, distance: 34.2
click at [392, 160] on span "する必要があります。" at bounding box center [423, 156] width 213 height 23
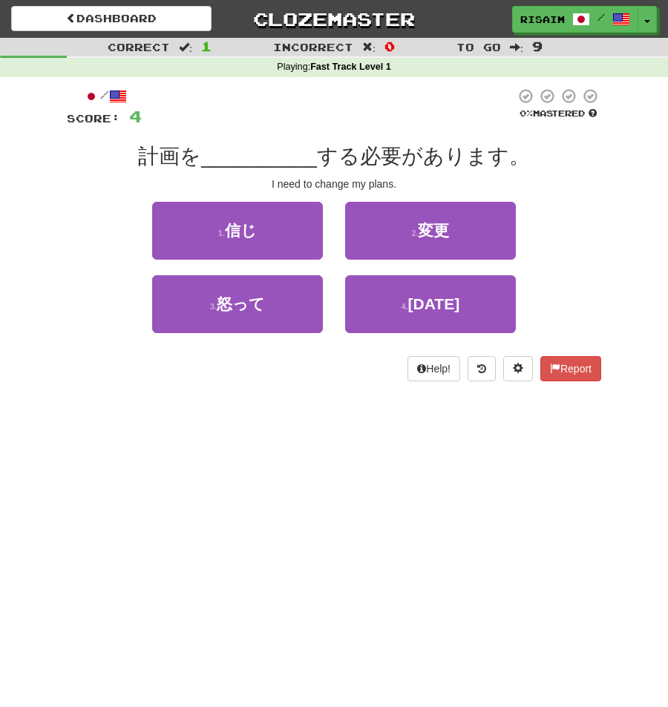
click at [509, 172] on div "/ Score: 4 0 % Mastered 計画を __________ する必要があります。 I need to change my plans. 1 …" at bounding box center [334, 235] width 534 height 294
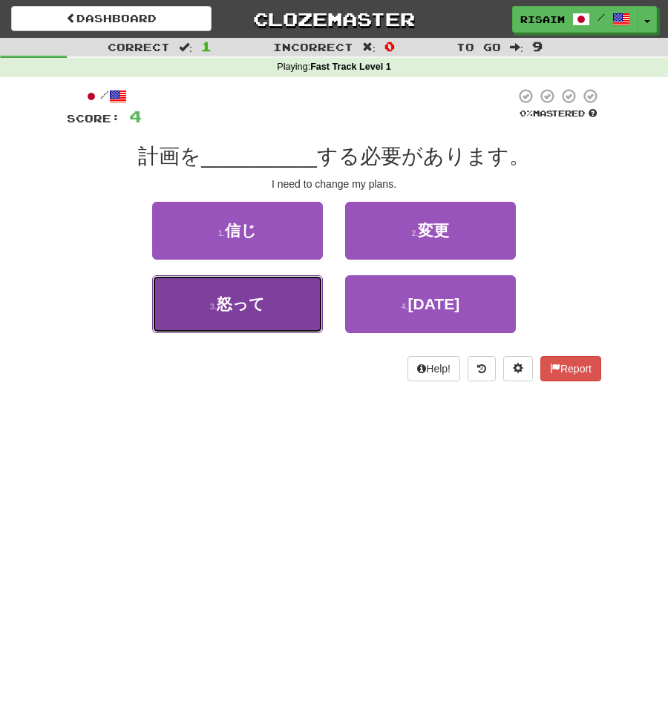
click at [301, 321] on button "3 . 怒って" at bounding box center [237, 304] width 171 height 58
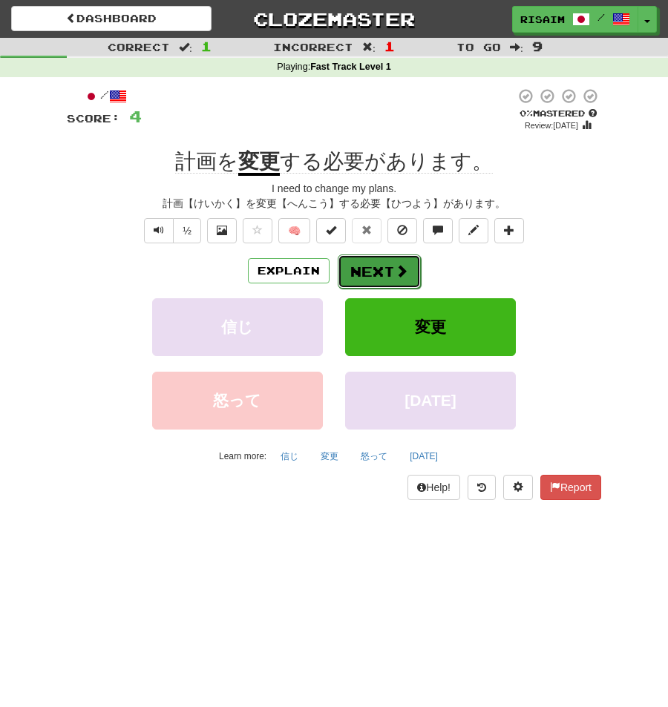
click at [358, 275] on button "Next" at bounding box center [379, 271] width 83 height 34
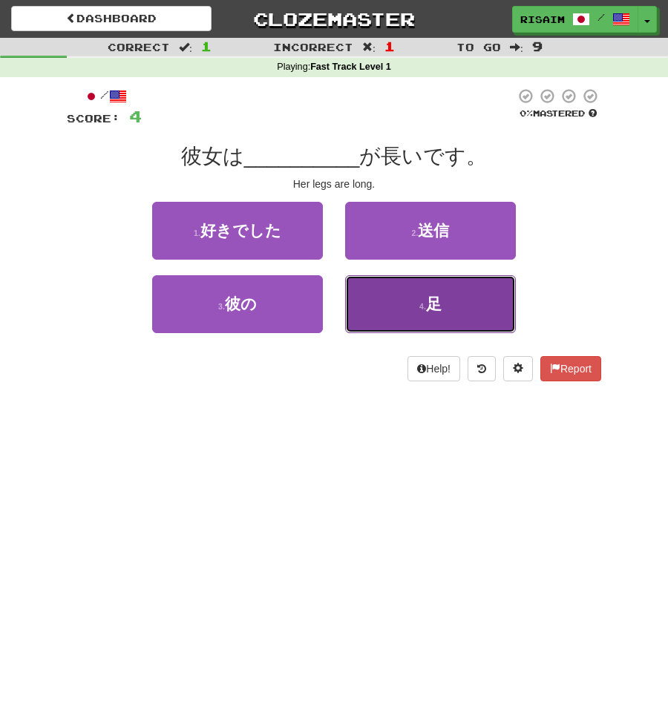
click at [399, 303] on button "4 . 足" at bounding box center [430, 304] width 171 height 58
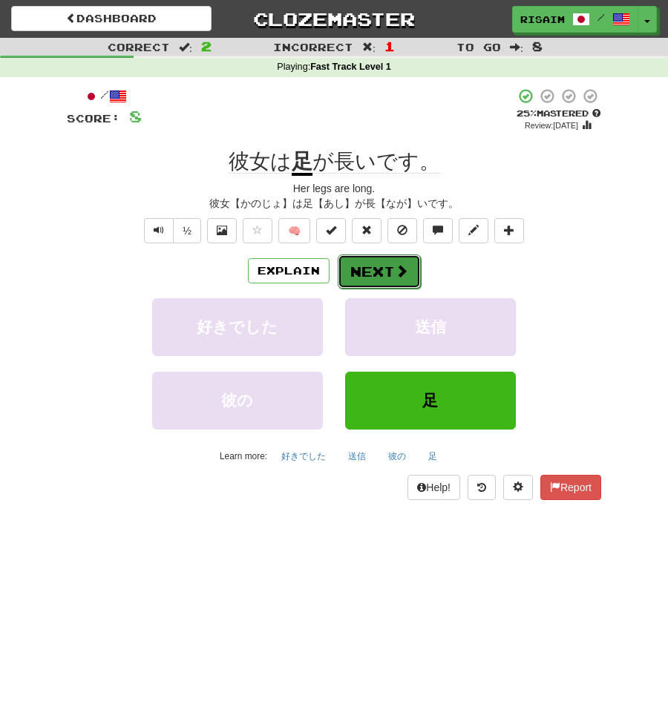
click at [381, 275] on button "Next" at bounding box center [379, 271] width 83 height 34
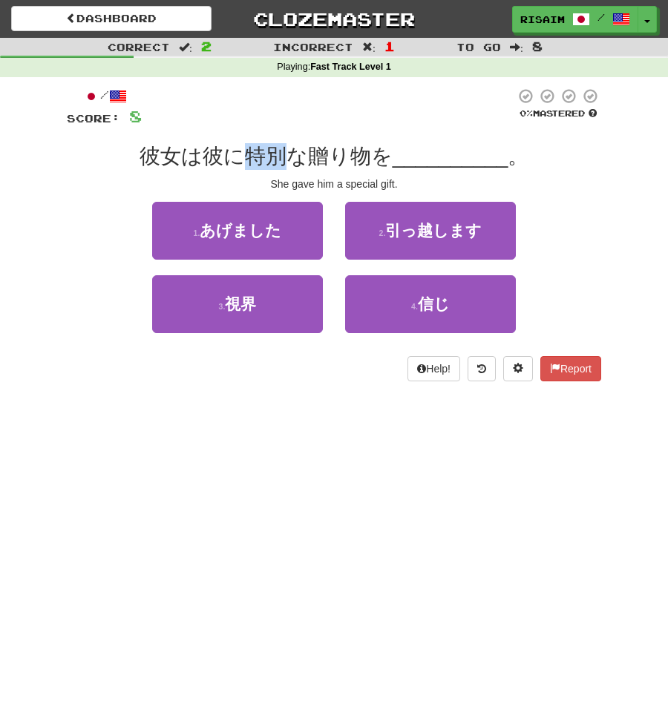
drag, startPoint x: 245, startPoint y: 157, endPoint x: 295, endPoint y: 158, distance: 49.7
click at [295, 158] on span "彼女は彼に特別な贈り物を" at bounding box center [265, 156] width 253 height 23
click at [422, 132] on div "/ Score: 8 0 % Mastered 彼女は彼に特別な贈り物を __________ 。 She gave him a special gift. …" at bounding box center [334, 235] width 534 height 294
drag, startPoint x: 358, startPoint y: 153, endPoint x: 376, endPoint y: 153, distance: 18.5
click at [376, 153] on span "彼女は彼に特別な贈り物を" at bounding box center [265, 156] width 253 height 23
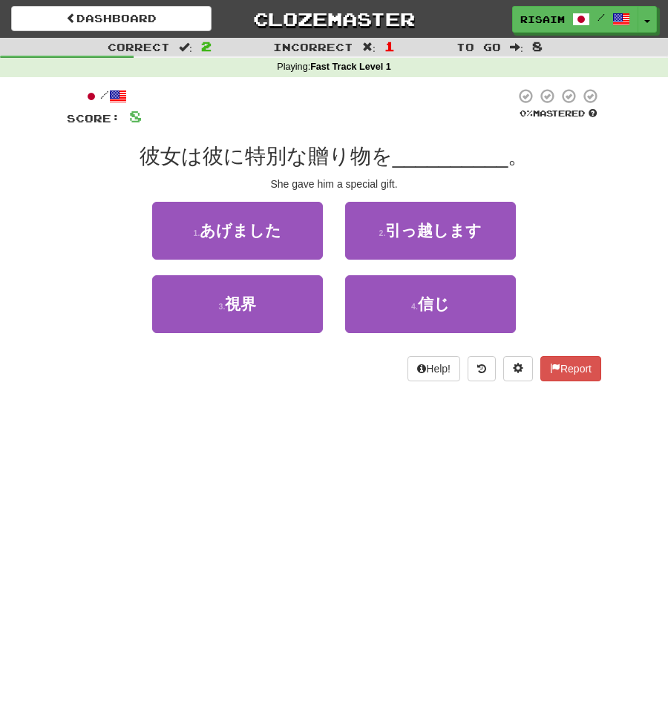
click at [441, 148] on span "__________" at bounding box center [451, 156] width 116 height 23
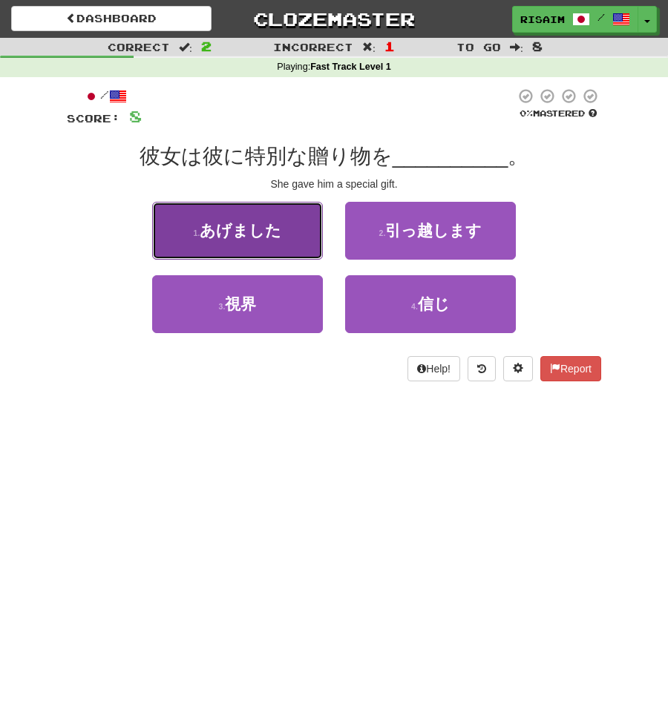
click at [267, 223] on span "あげました" at bounding box center [241, 230] width 82 height 17
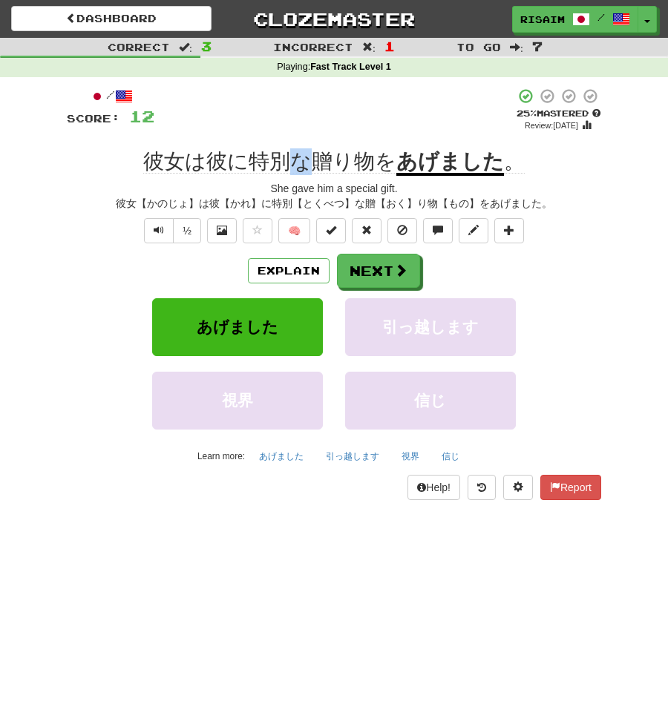
drag, startPoint x: 291, startPoint y: 150, endPoint x: 318, endPoint y: 153, distance: 26.9
click at [318, 153] on span "彼女は彼に特別な贈り物を" at bounding box center [269, 162] width 253 height 24
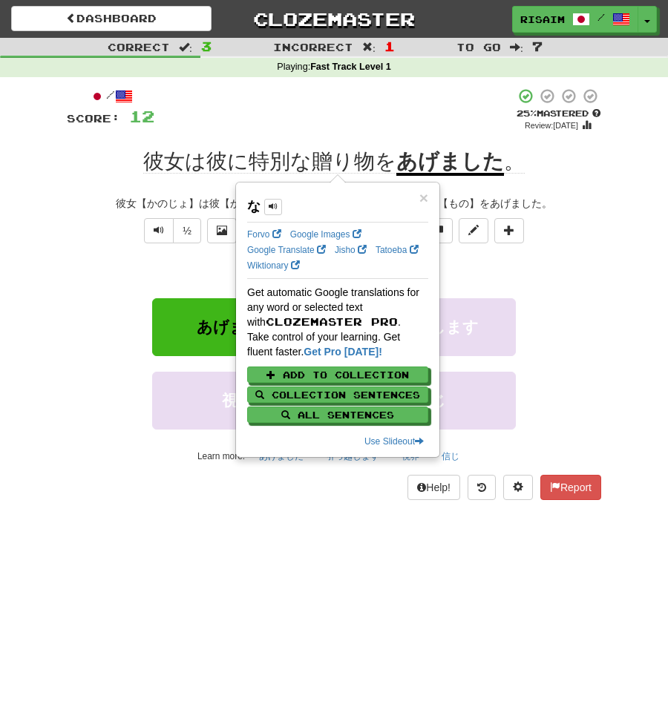
click at [539, 270] on div "Explain Next" at bounding box center [334, 271] width 534 height 34
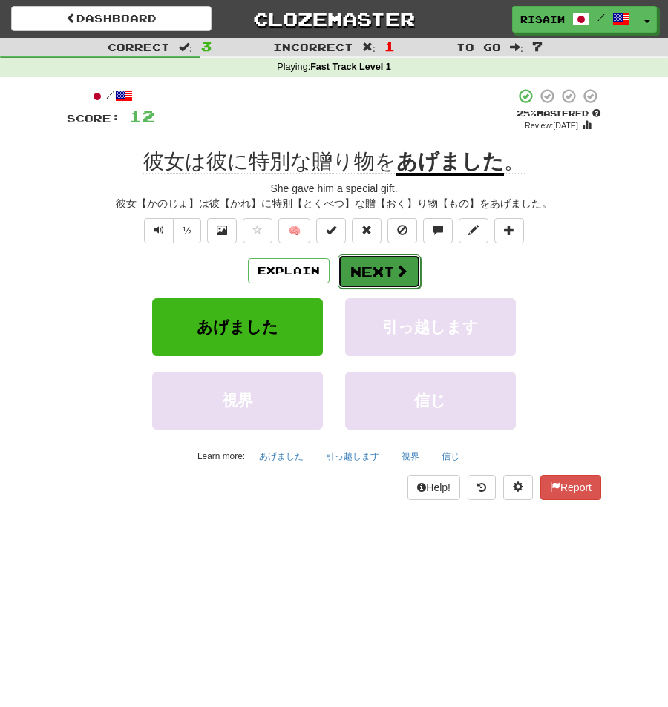
click at [375, 263] on button "Next" at bounding box center [379, 271] width 83 height 34
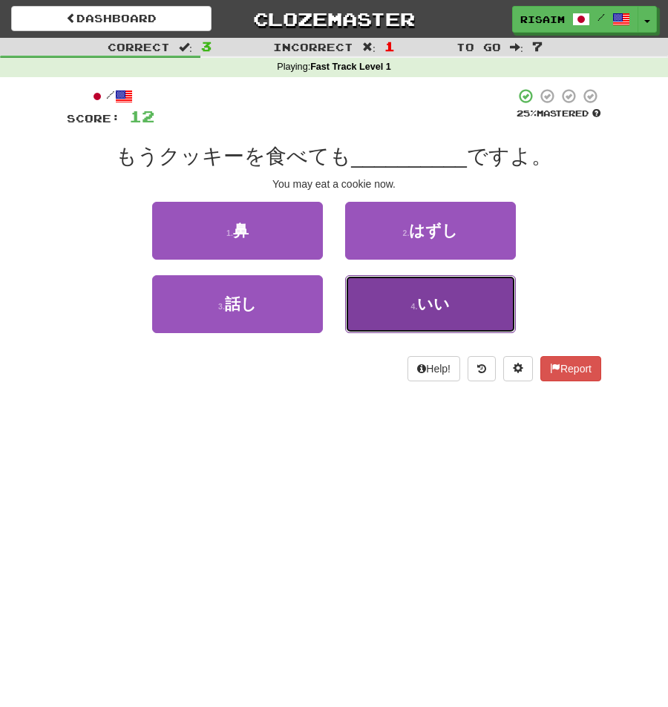
click at [446, 309] on span "いい" at bounding box center [433, 303] width 33 height 17
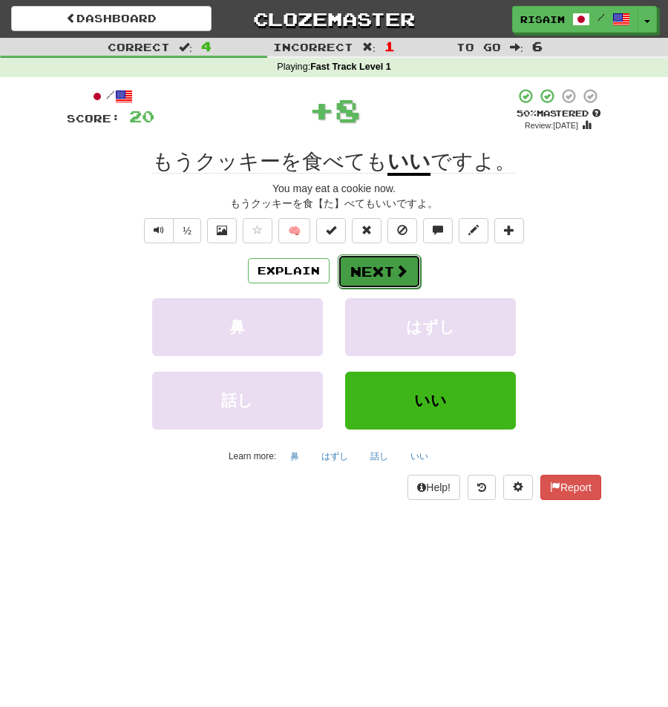
click at [379, 267] on button "Next" at bounding box center [379, 271] width 83 height 34
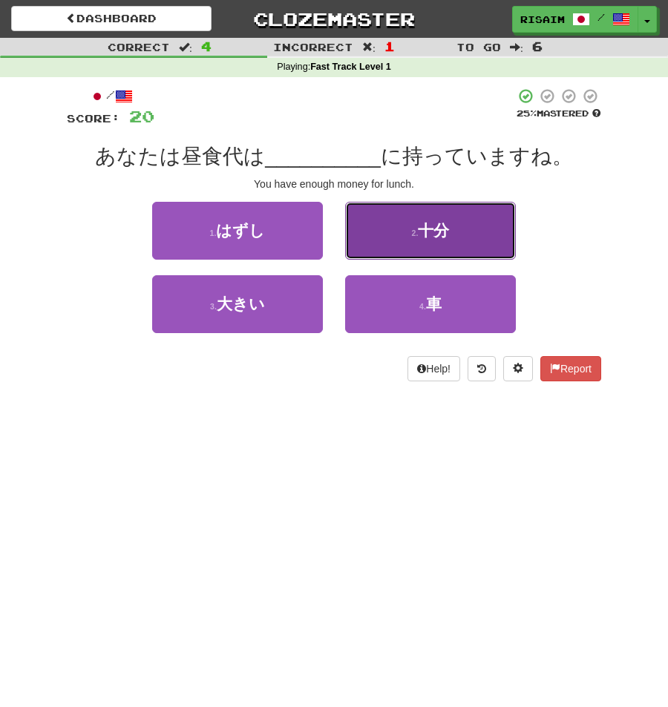
click at [440, 227] on span "十分" at bounding box center [433, 230] width 31 height 17
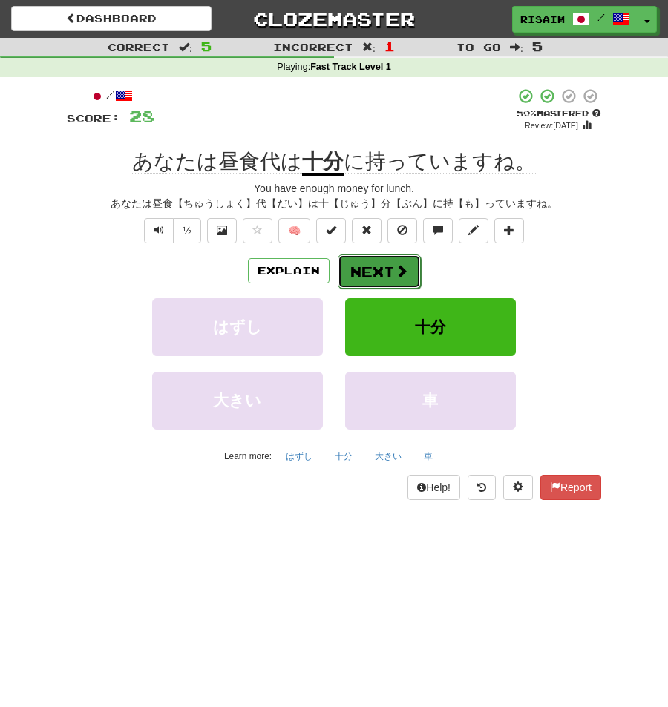
click at [390, 274] on button "Next" at bounding box center [379, 271] width 83 height 34
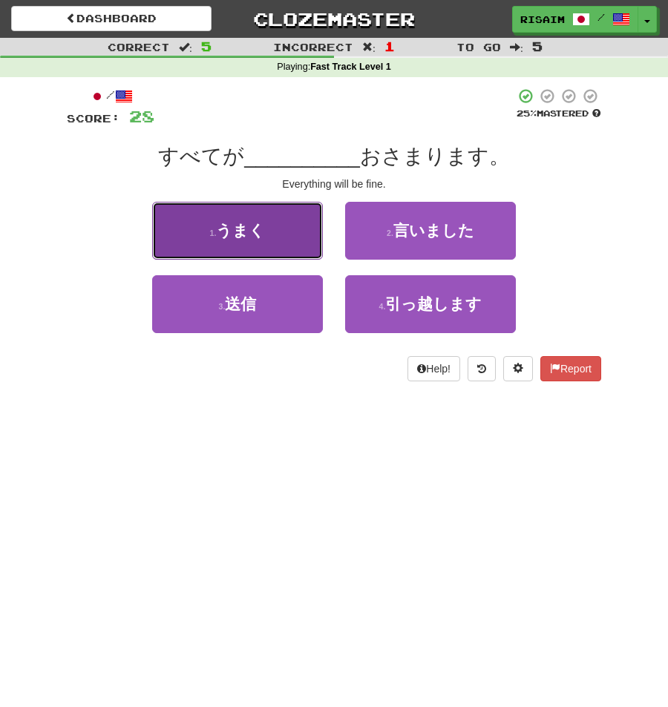
click at [301, 247] on button "1 . うまく" at bounding box center [237, 231] width 171 height 58
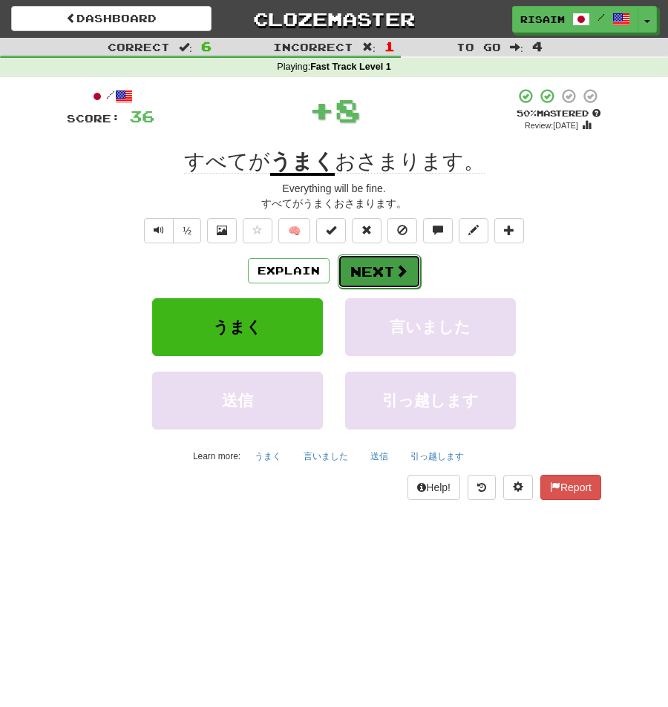
click at [381, 267] on button "Next" at bounding box center [379, 271] width 83 height 34
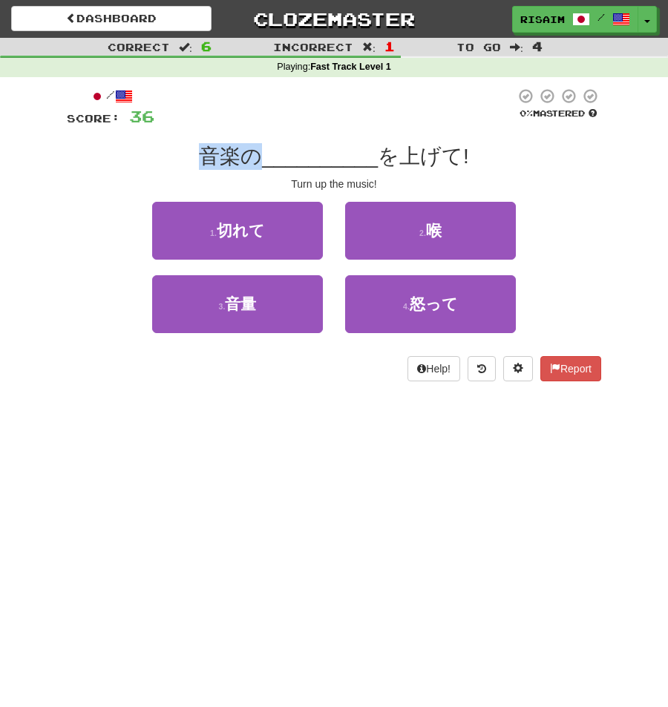
drag, startPoint x: 197, startPoint y: 159, endPoint x: 255, endPoint y: 158, distance: 57.9
click at [255, 158] on div "音楽の __________ を上げて!" at bounding box center [334, 156] width 534 height 27
click at [358, 155] on span "__________" at bounding box center [320, 156] width 116 height 23
drag, startPoint x: 199, startPoint y: 160, endPoint x: 249, endPoint y: 161, distance: 50.5
click at [235, 162] on div "音楽の __________ を上げて!" at bounding box center [334, 156] width 534 height 27
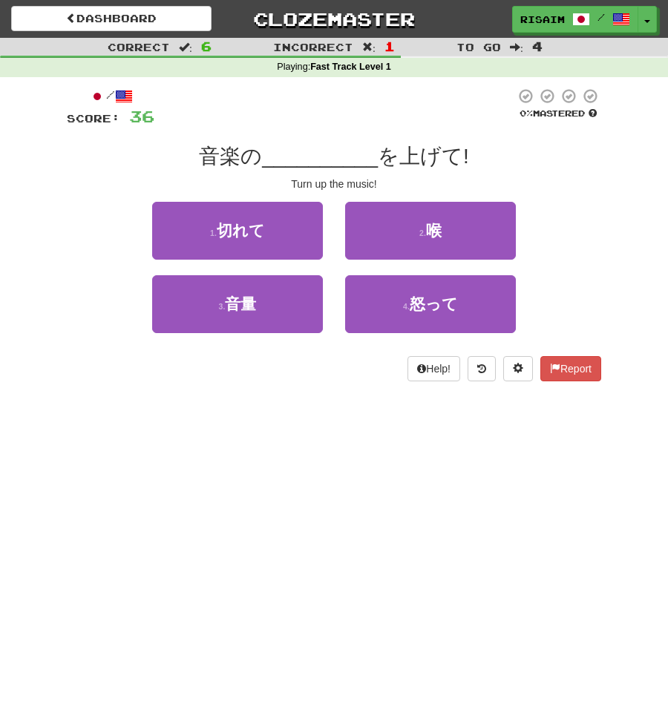
click at [341, 162] on span "__________" at bounding box center [320, 156] width 116 height 23
drag, startPoint x: 252, startPoint y: 155, endPoint x: 166, endPoint y: 155, distance: 85.3
click at [166, 155] on div "音楽の __________ を上げて!" at bounding box center [334, 156] width 534 height 27
drag, startPoint x: 296, startPoint y: 157, endPoint x: 286, endPoint y: 159, distance: 10.5
click at [296, 157] on span "__________" at bounding box center [320, 156] width 116 height 23
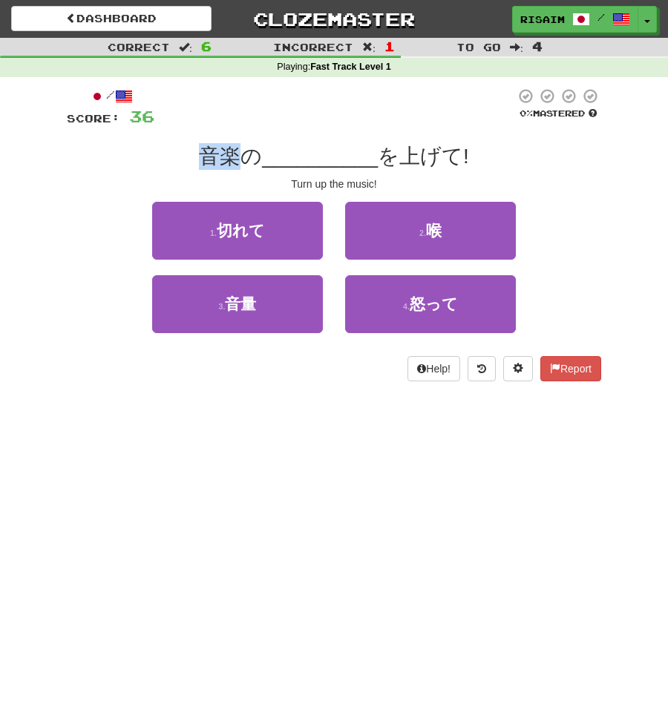
drag, startPoint x: 237, startPoint y: 160, endPoint x: 200, endPoint y: 162, distance: 37.2
click at [200, 162] on span "音楽の" at bounding box center [230, 156] width 63 height 23
click at [542, 180] on div "Turn up the music!" at bounding box center [334, 184] width 534 height 15
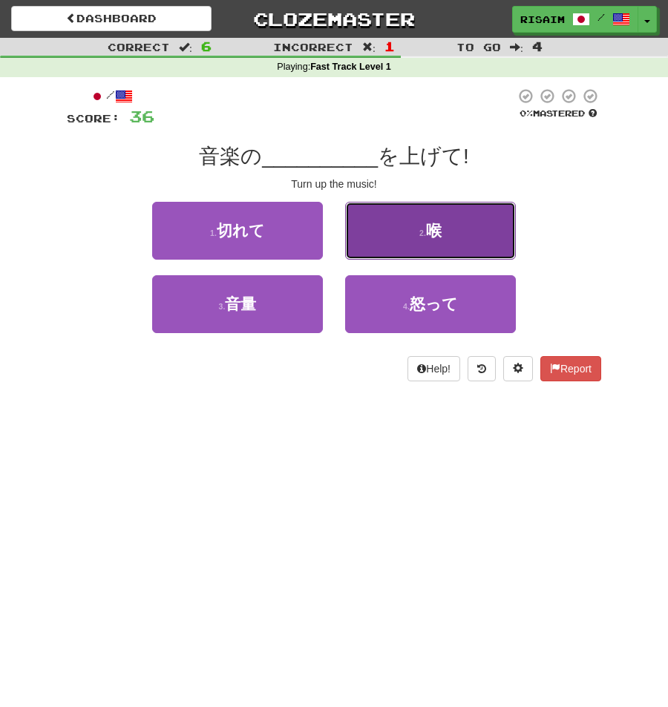
click at [487, 239] on button "2 . 喉" at bounding box center [430, 231] width 171 height 58
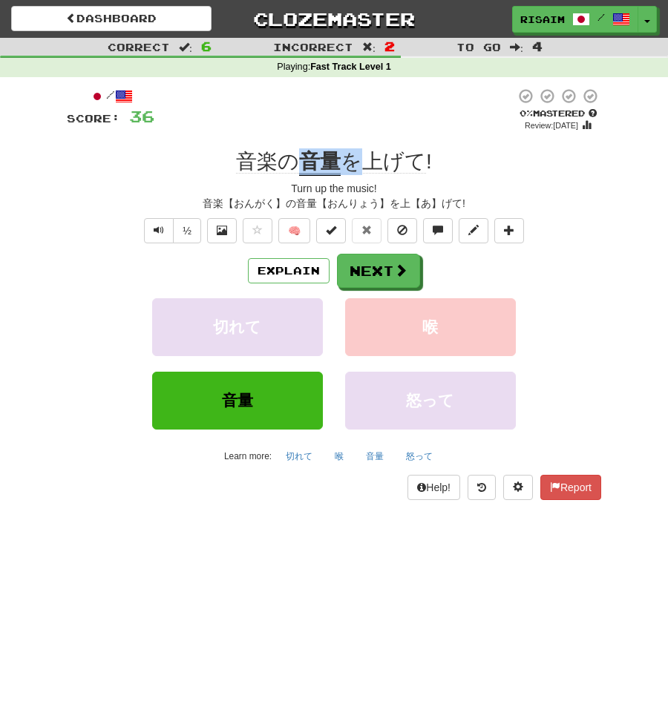
drag, startPoint x: 306, startPoint y: 157, endPoint x: 352, endPoint y: 160, distance: 46.8
click at [352, 160] on span "音楽の 音量 を上げて !" at bounding box center [334, 163] width 196 height 26
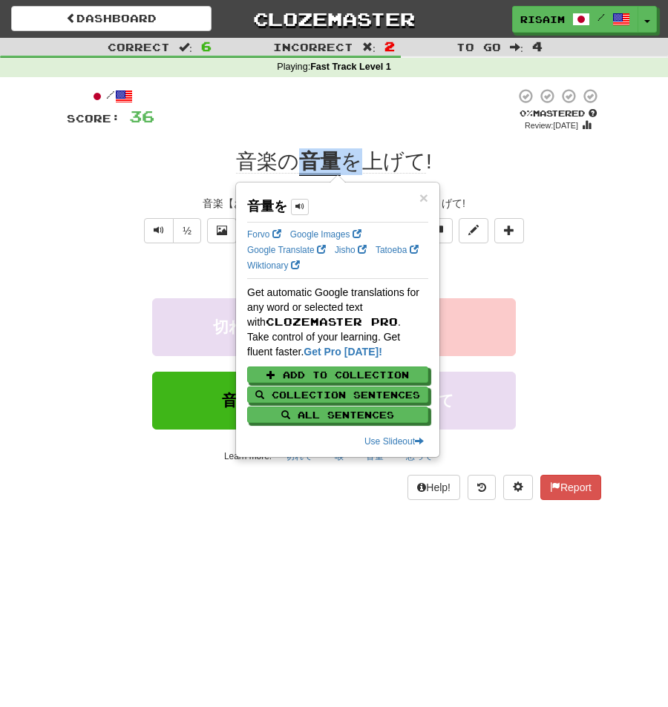
click at [343, 160] on span "を上げて" at bounding box center [383, 162] width 85 height 24
click at [374, 138] on div "/ Score: 36 0 % Mastered Review: 2025-09-16 音楽の 音量 を上げて ! Turn up the music! 音楽…" at bounding box center [334, 294] width 534 height 413
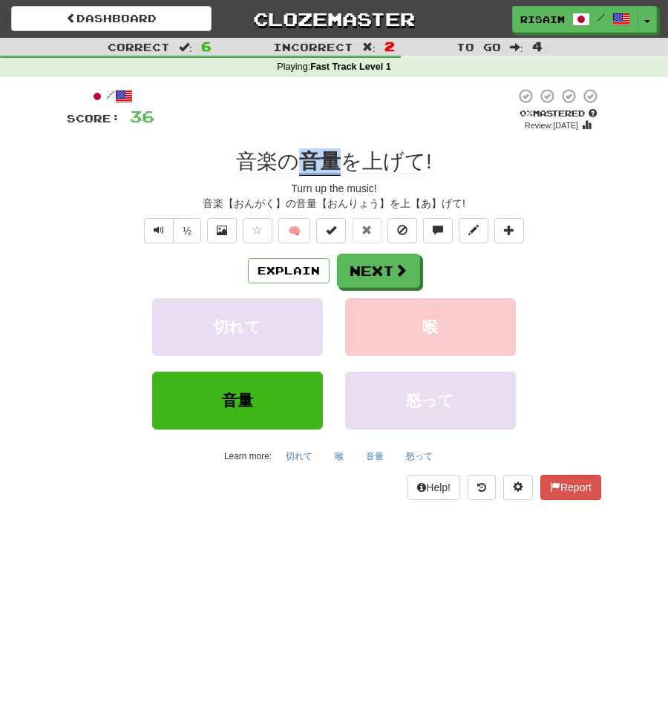
drag, startPoint x: 335, startPoint y: 157, endPoint x: 301, endPoint y: 162, distance: 35.3
click at [301, 162] on u "音量" at bounding box center [320, 163] width 42 height 26
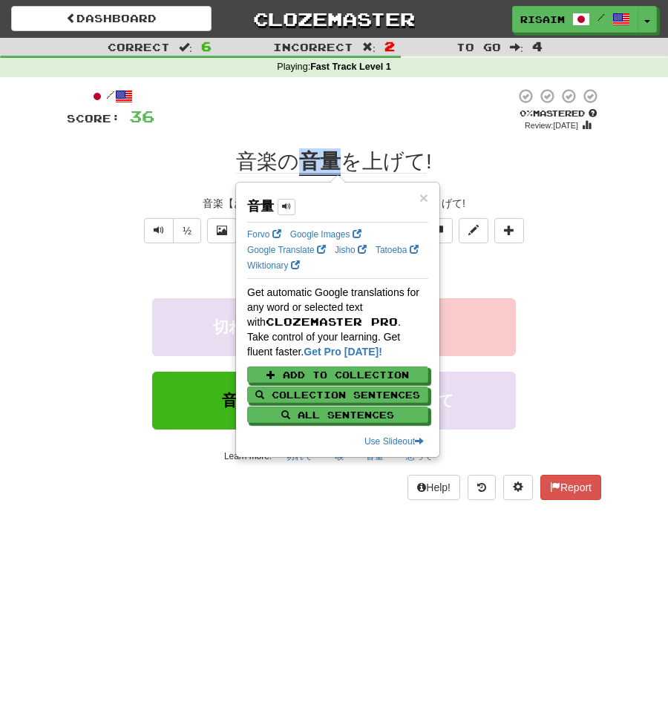
copy u "音量"
click at [421, 194] on span "×" at bounding box center [423, 197] width 9 height 17
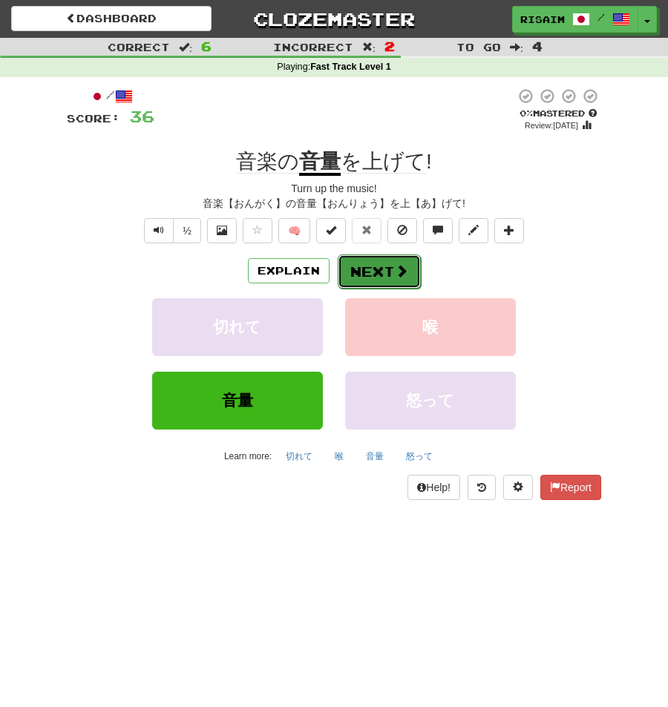
click at [356, 268] on button "Next" at bounding box center [379, 271] width 83 height 34
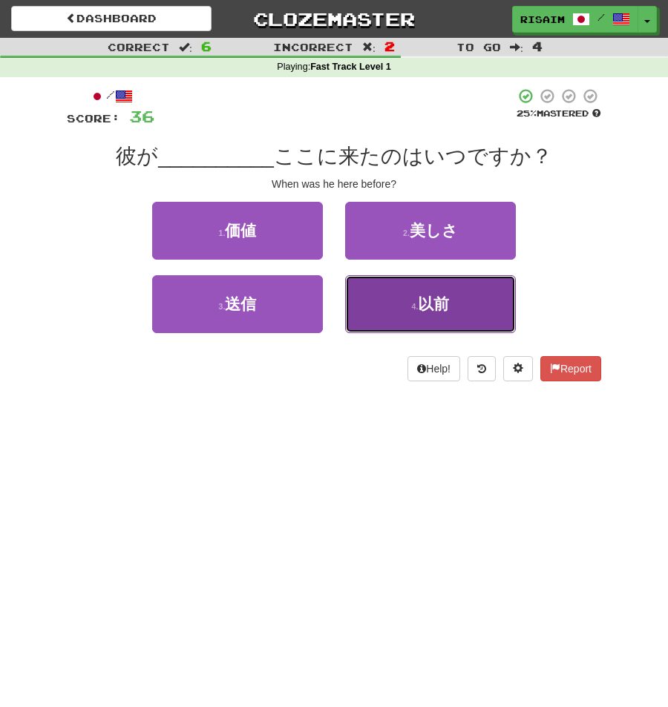
click at [421, 306] on span "以前" at bounding box center [433, 303] width 31 height 17
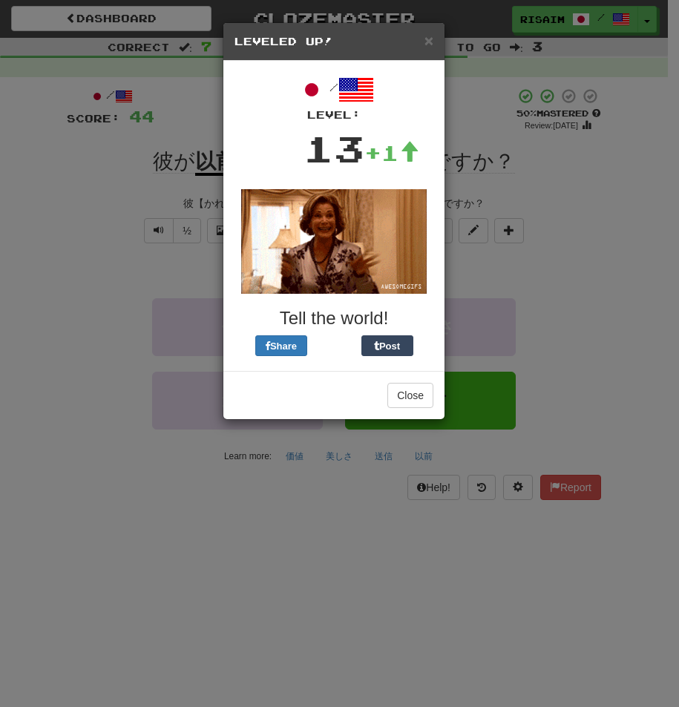
click at [422, 38] on h5 "Leveled Up!" at bounding box center [333, 41] width 199 height 15
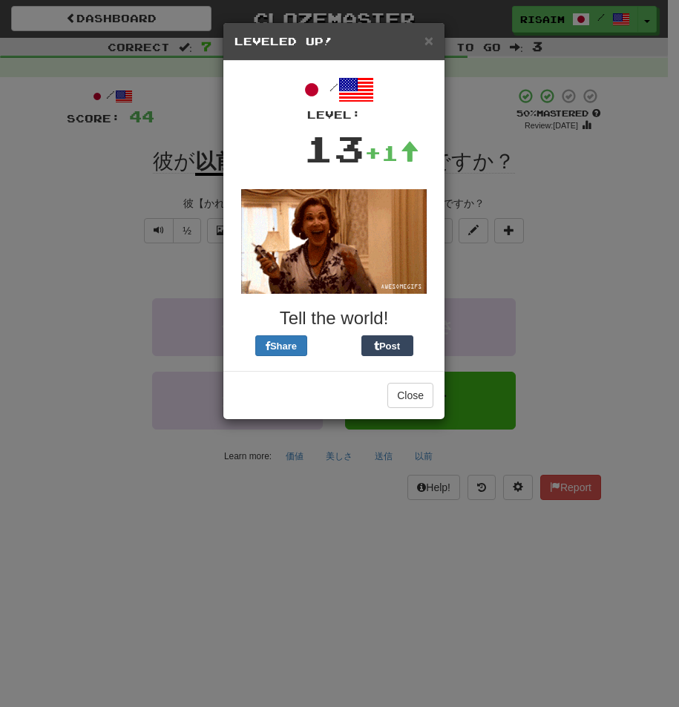
click at [424, 42] on h5 "Leveled Up!" at bounding box center [333, 41] width 199 height 15
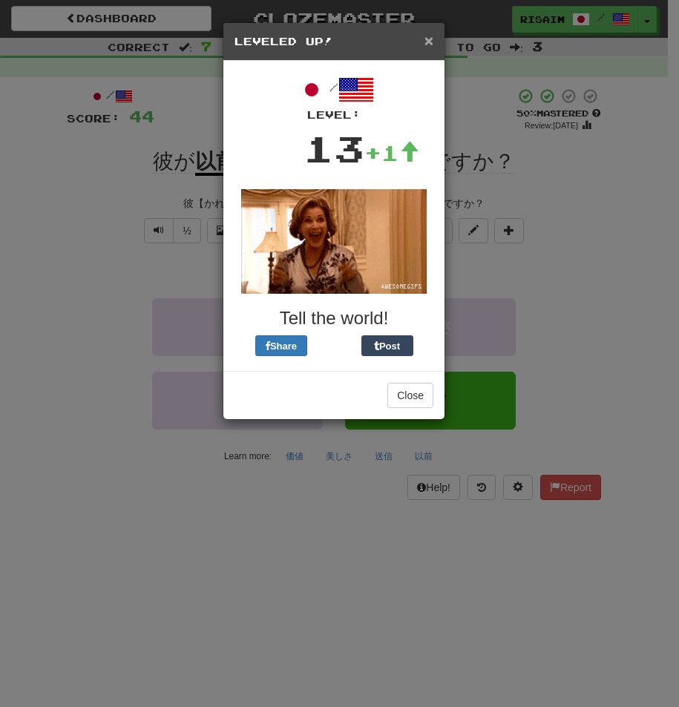
click at [432, 42] on span "×" at bounding box center [428, 40] width 9 height 17
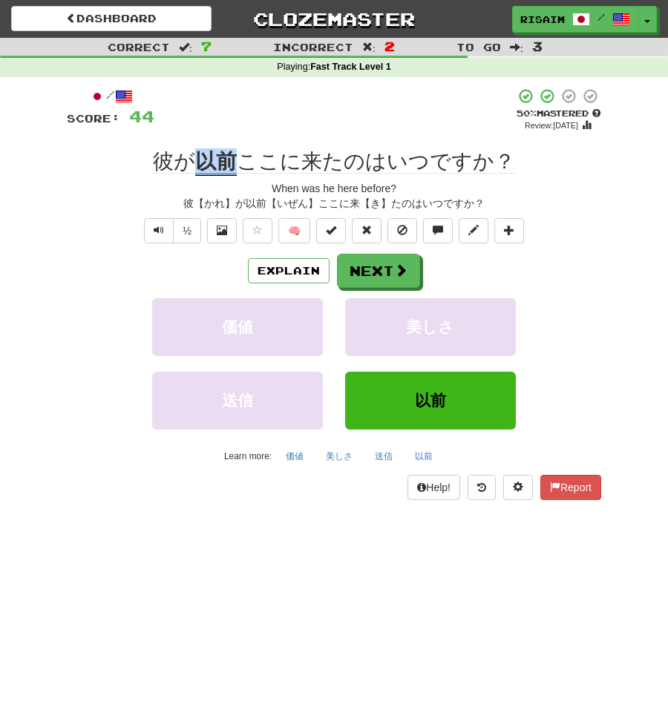
drag, startPoint x: 203, startPoint y: 159, endPoint x: 248, endPoint y: 167, distance: 45.3
click at [248, 167] on span "彼が 以前 ここに来たのはいつですか？" at bounding box center [334, 163] width 362 height 26
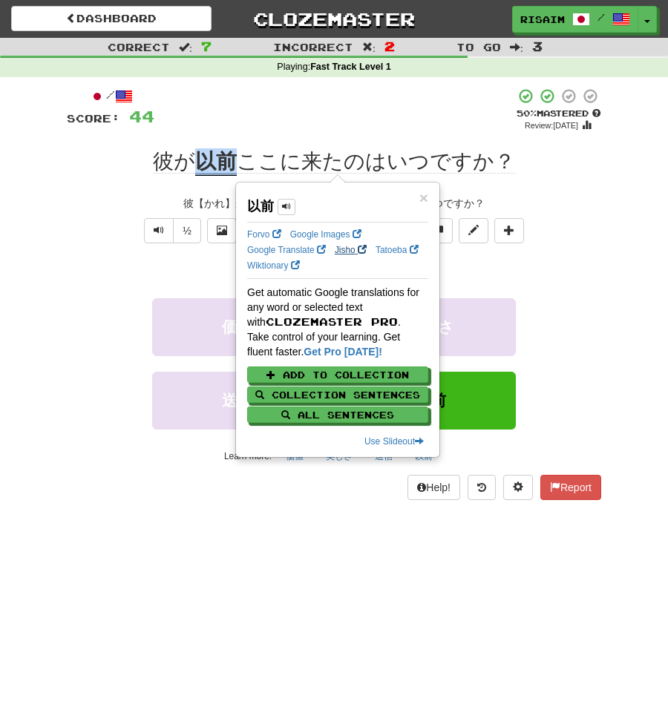
copy u "以前"
click at [367, 379] on button "Add to Collection" at bounding box center [338, 375] width 181 height 16
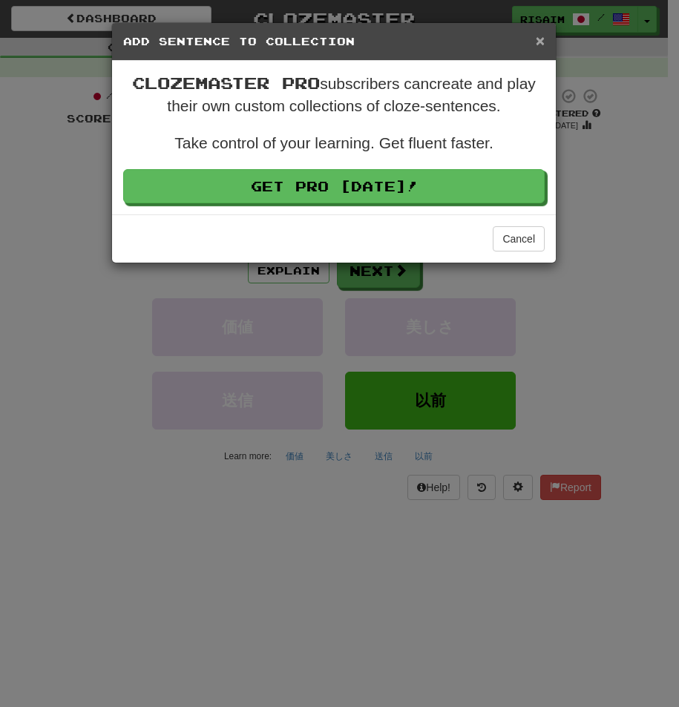
click at [539, 43] on span "×" at bounding box center [540, 40] width 9 height 17
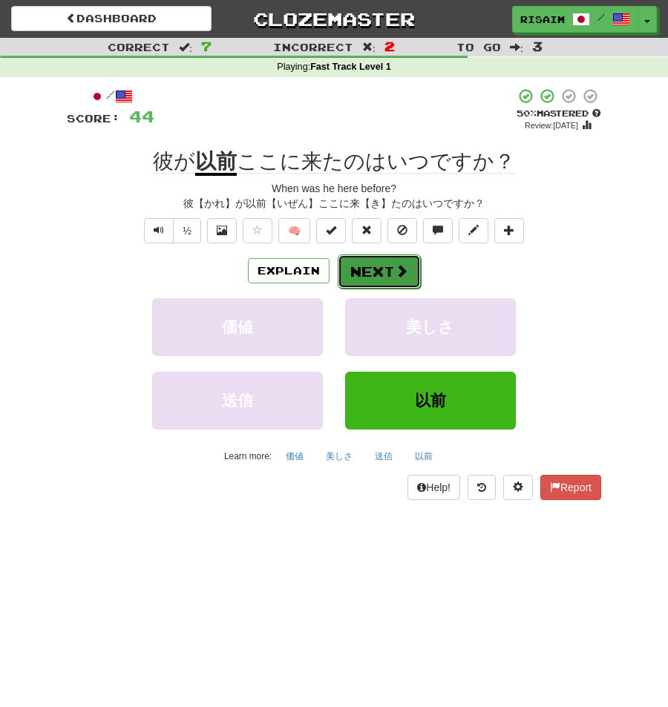
click at [393, 278] on button "Next" at bounding box center [379, 271] width 83 height 34
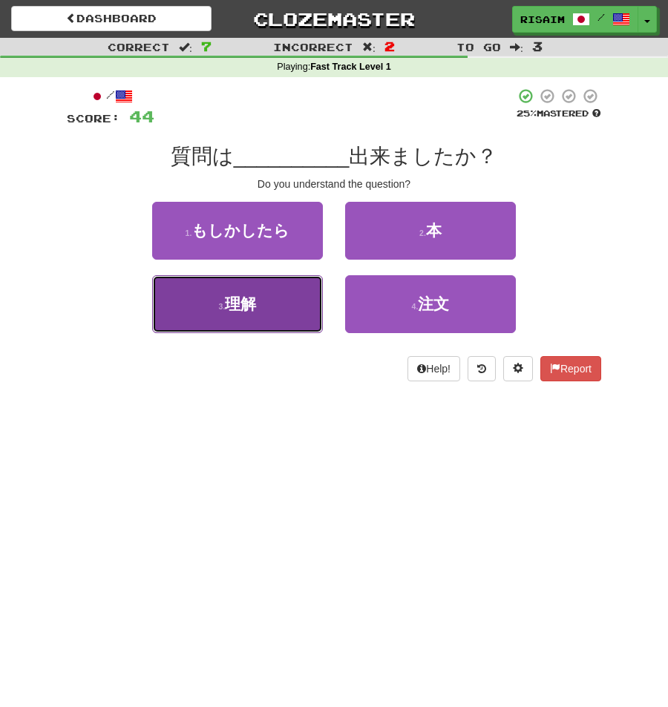
click at [275, 318] on button "3 . 理解" at bounding box center [237, 304] width 171 height 58
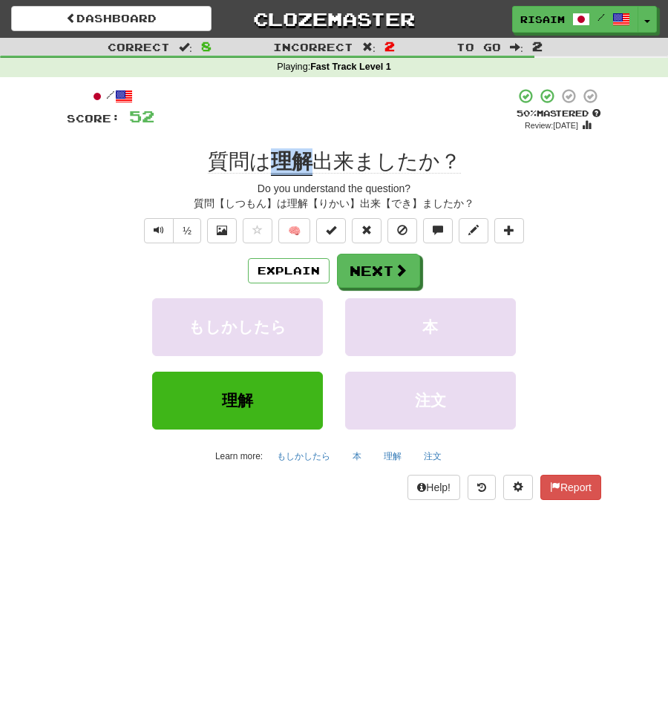
drag, startPoint x: 273, startPoint y: 160, endPoint x: 312, endPoint y: 151, distance: 40.3
click at [311, 152] on u "理解" at bounding box center [292, 163] width 42 height 26
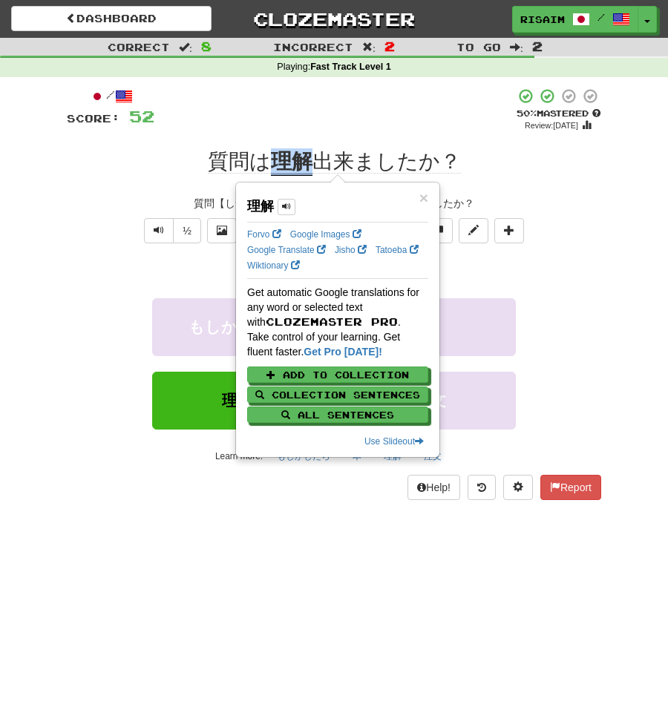
copy u "理解"
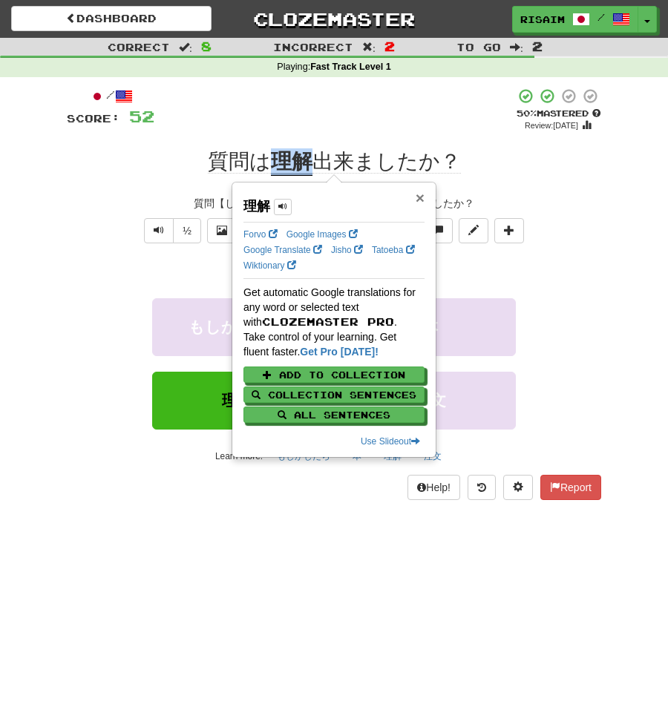
click at [420, 199] on span "×" at bounding box center [420, 197] width 9 height 17
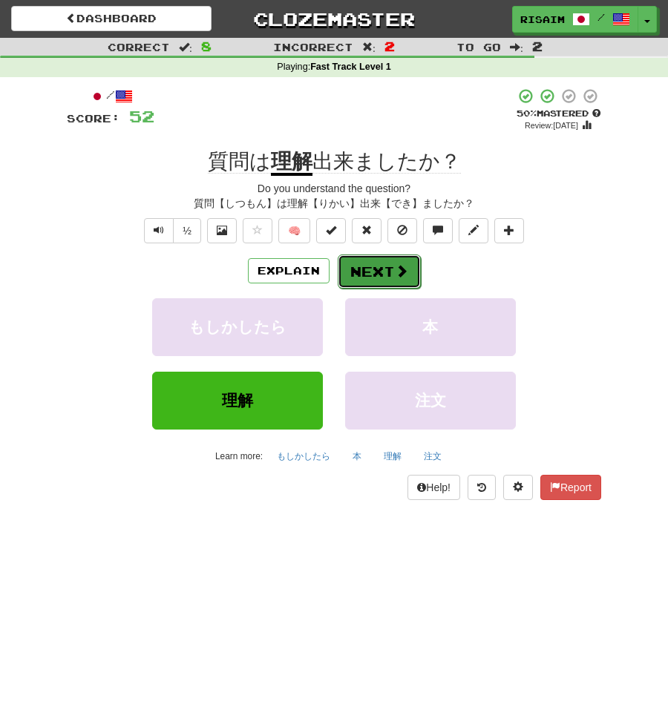
click at [365, 272] on button "Next" at bounding box center [379, 271] width 83 height 34
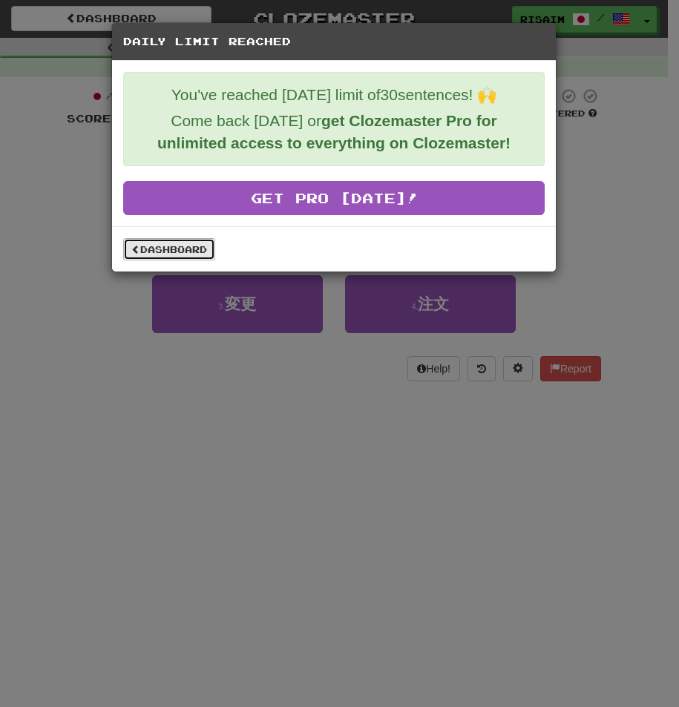
click at [193, 240] on link "Dashboard" at bounding box center [169, 249] width 92 height 22
